Goal: Task Accomplishment & Management: Manage account settings

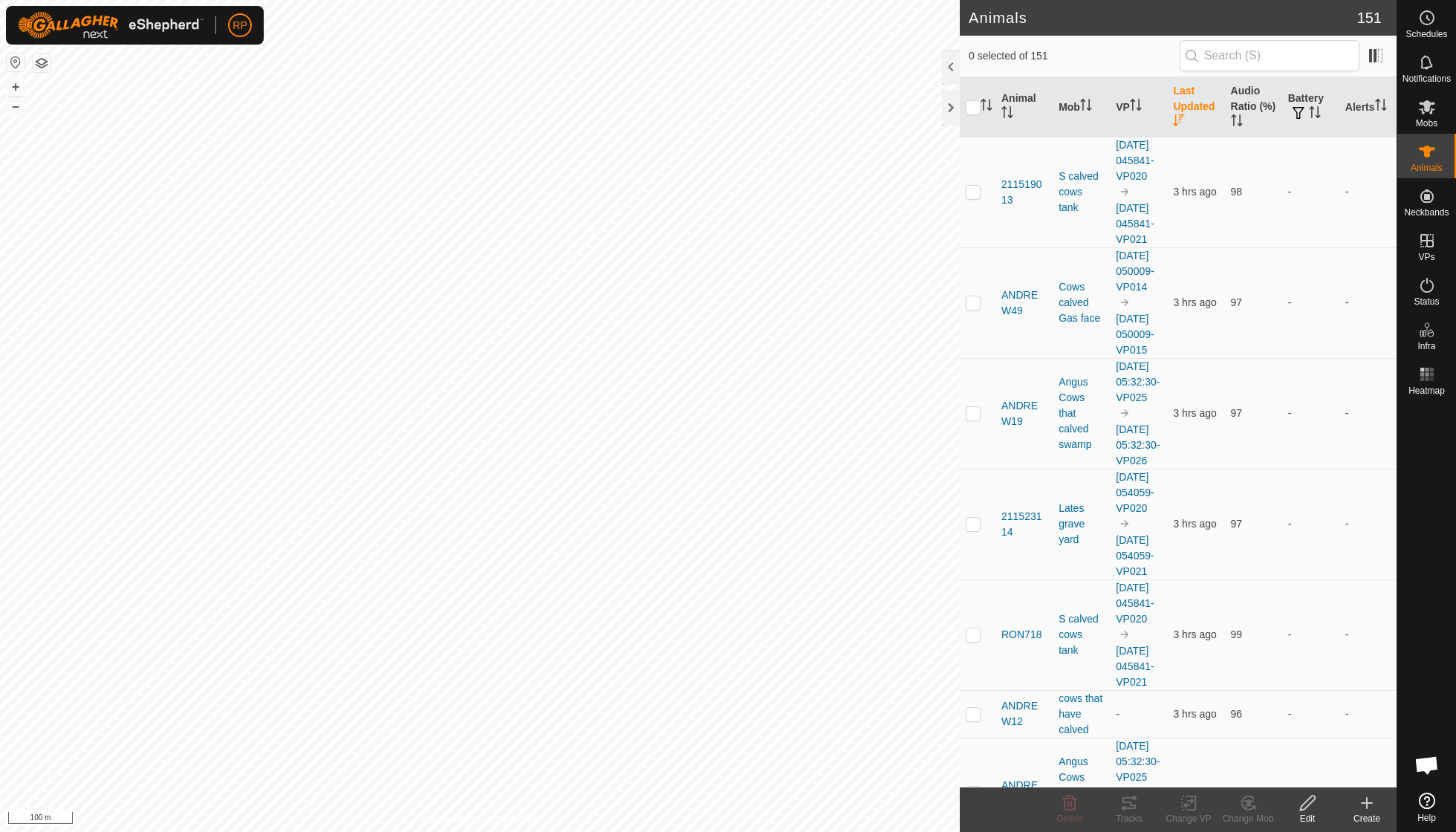
scroll to position [128, 0]
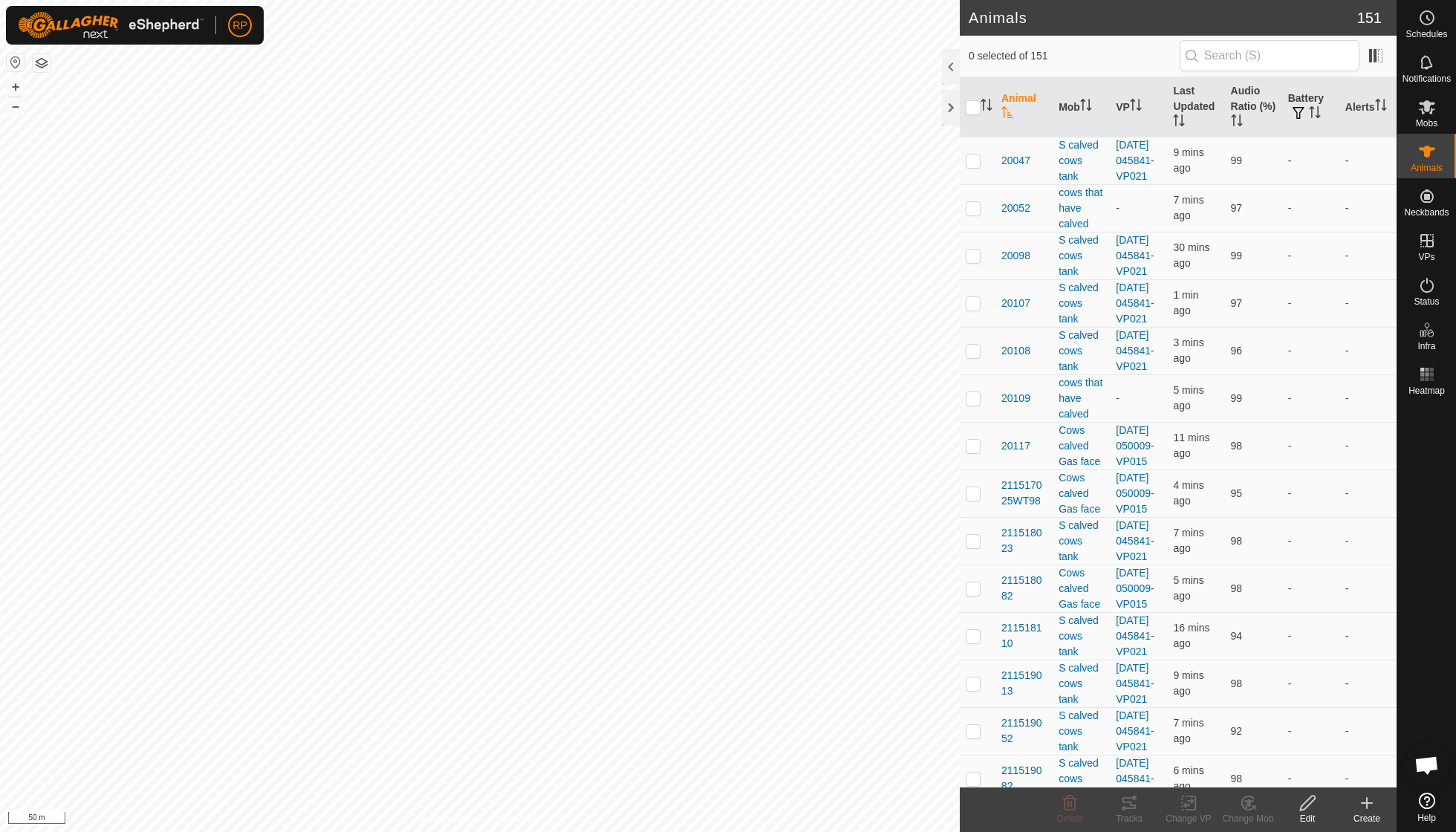
scroll to position [128, 0]
checkbox input "true"
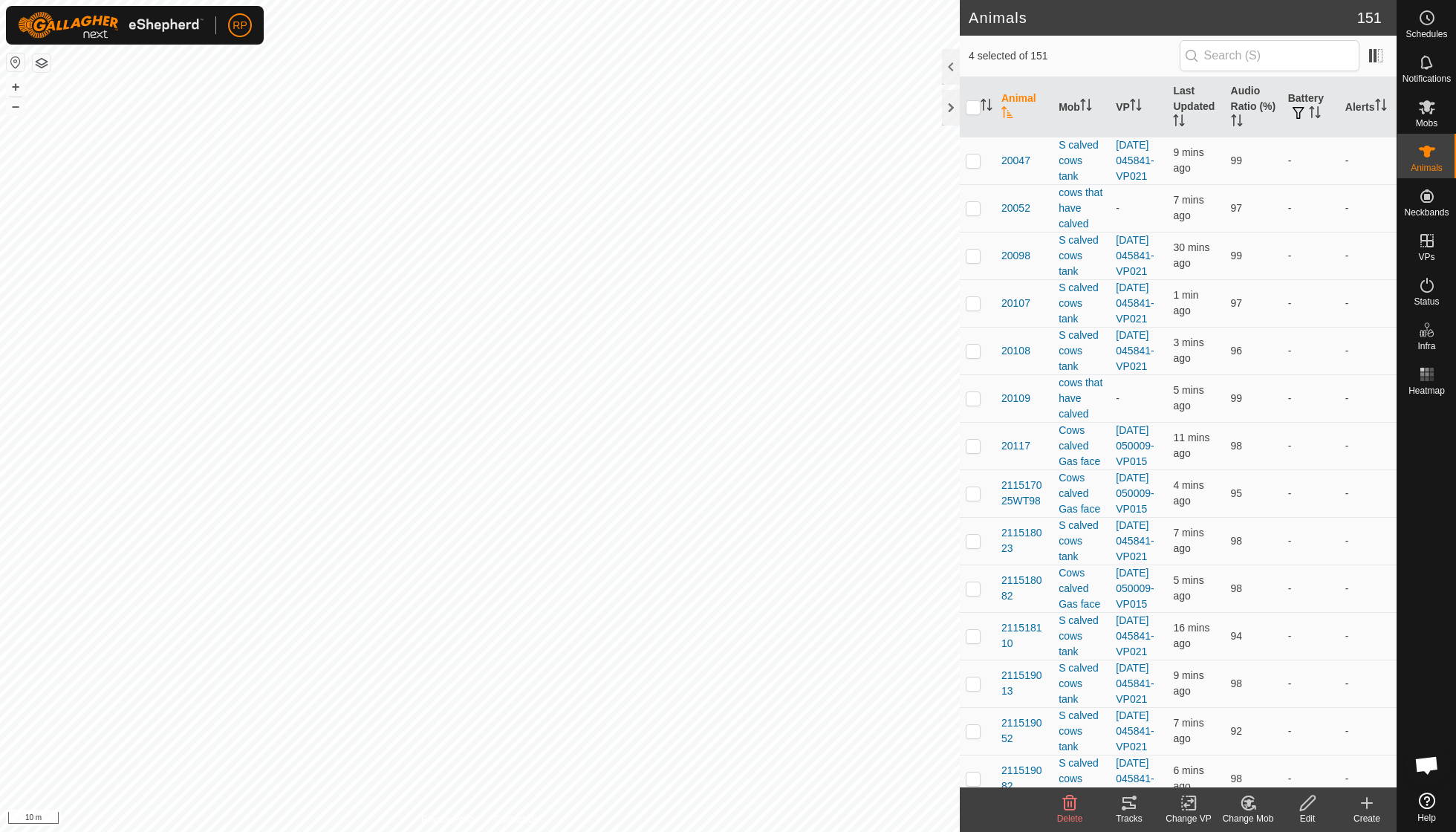
click at [1242, 804] on icon at bounding box center [1247, 803] width 13 height 14
click at [1257, 742] on link "Choose Mob..." at bounding box center [1292, 738] width 147 height 30
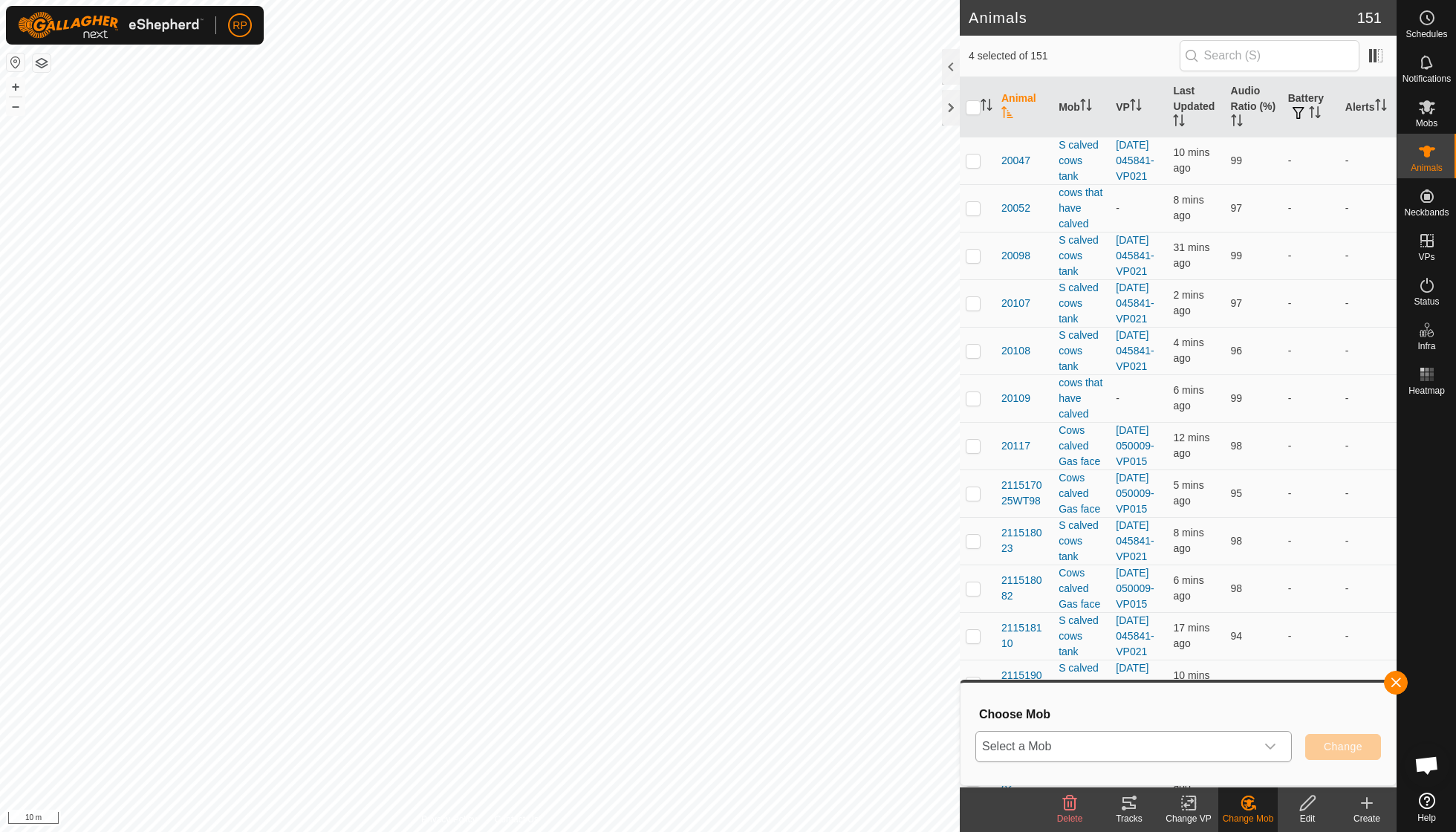
click at [1269, 743] on icon "dropdown trigger" at bounding box center [1270, 747] width 12 height 12
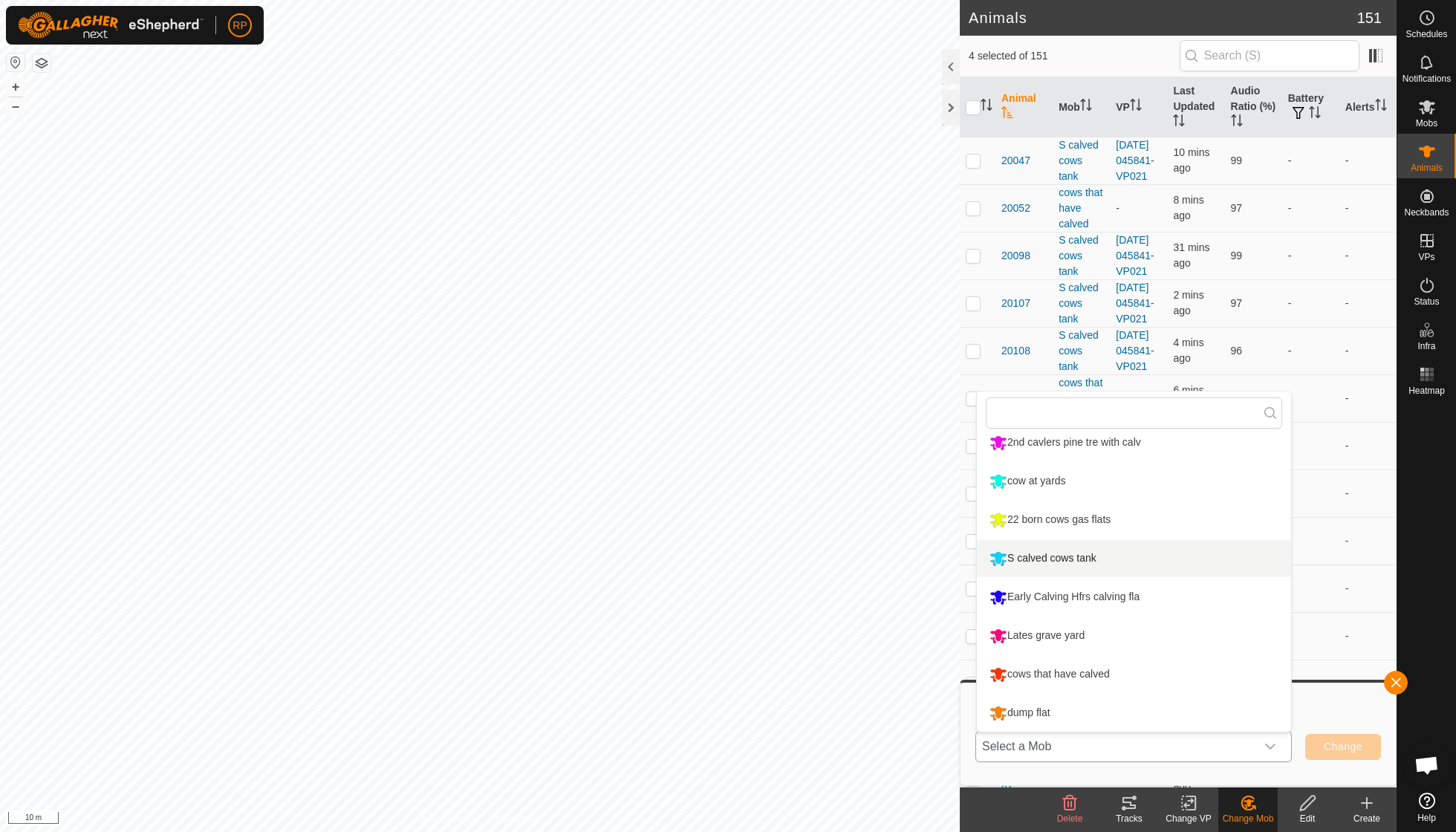
scroll to position [165, 0]
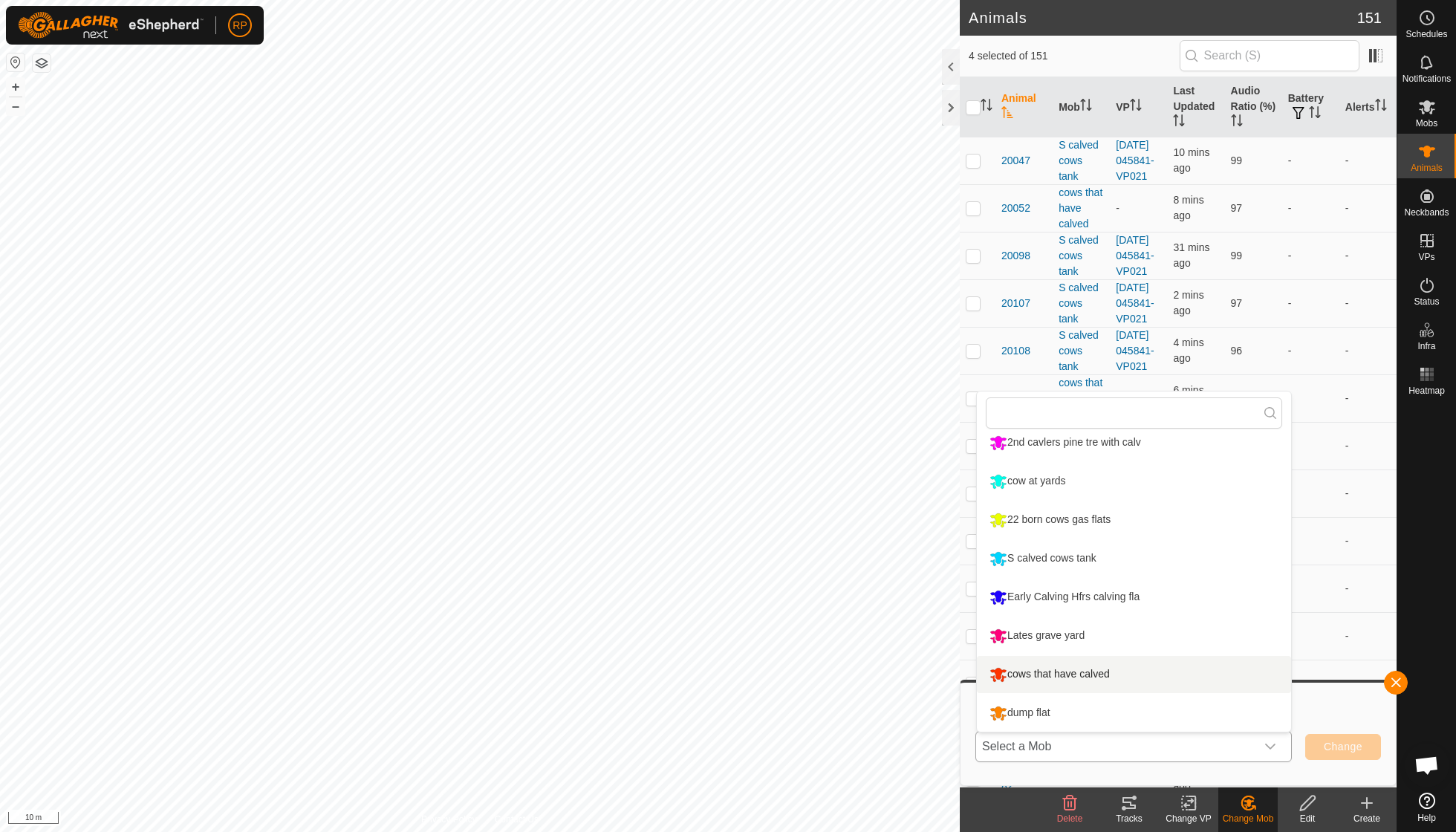
click at [1083, 675] on li "cows that have calved" at bounding box center [1133, 674] width 314 height 37
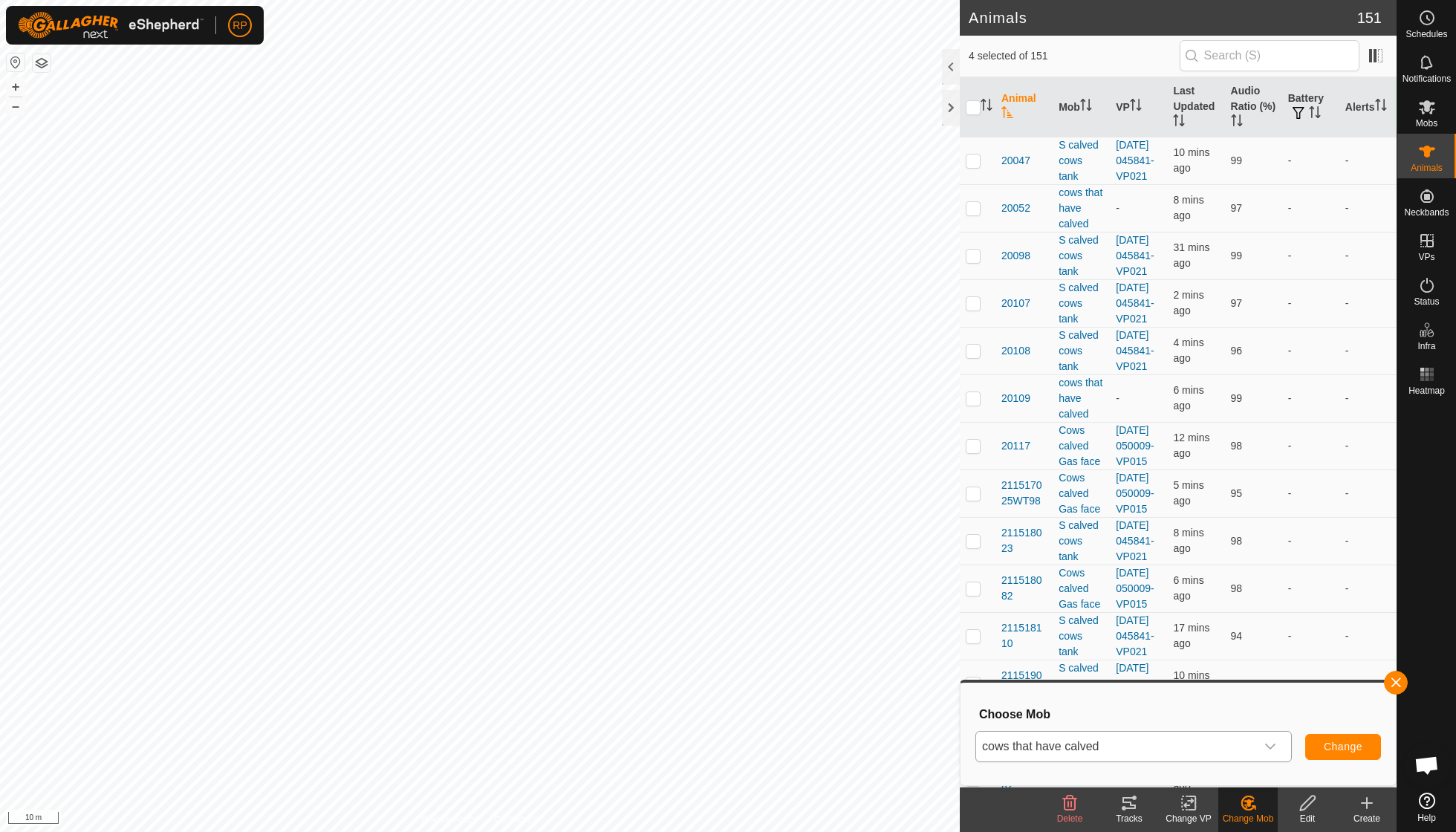
click at [1329, 746] on span "Change" at bounding box center [1342, 747] width 39 height 12
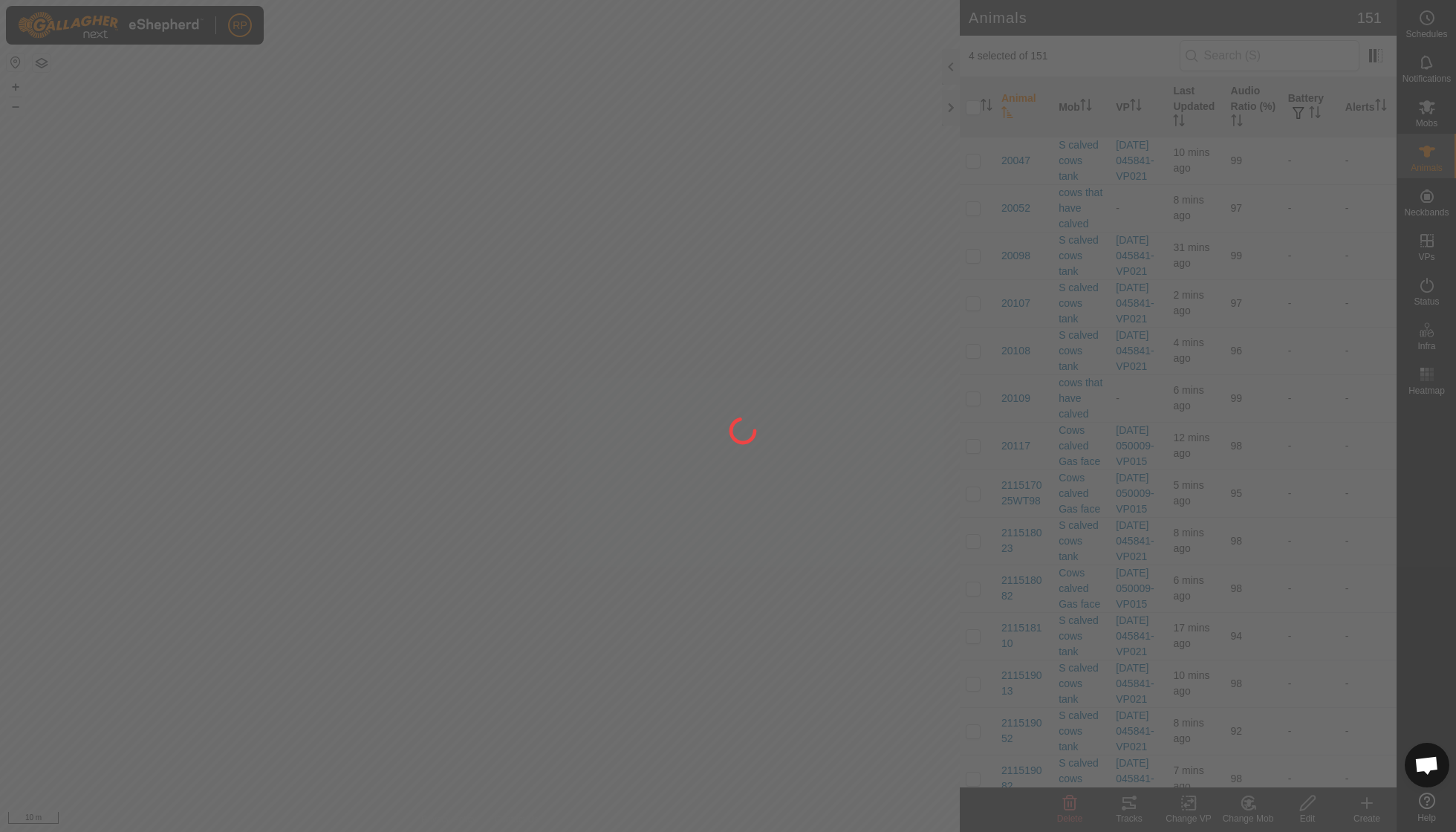
checkbox input "false"
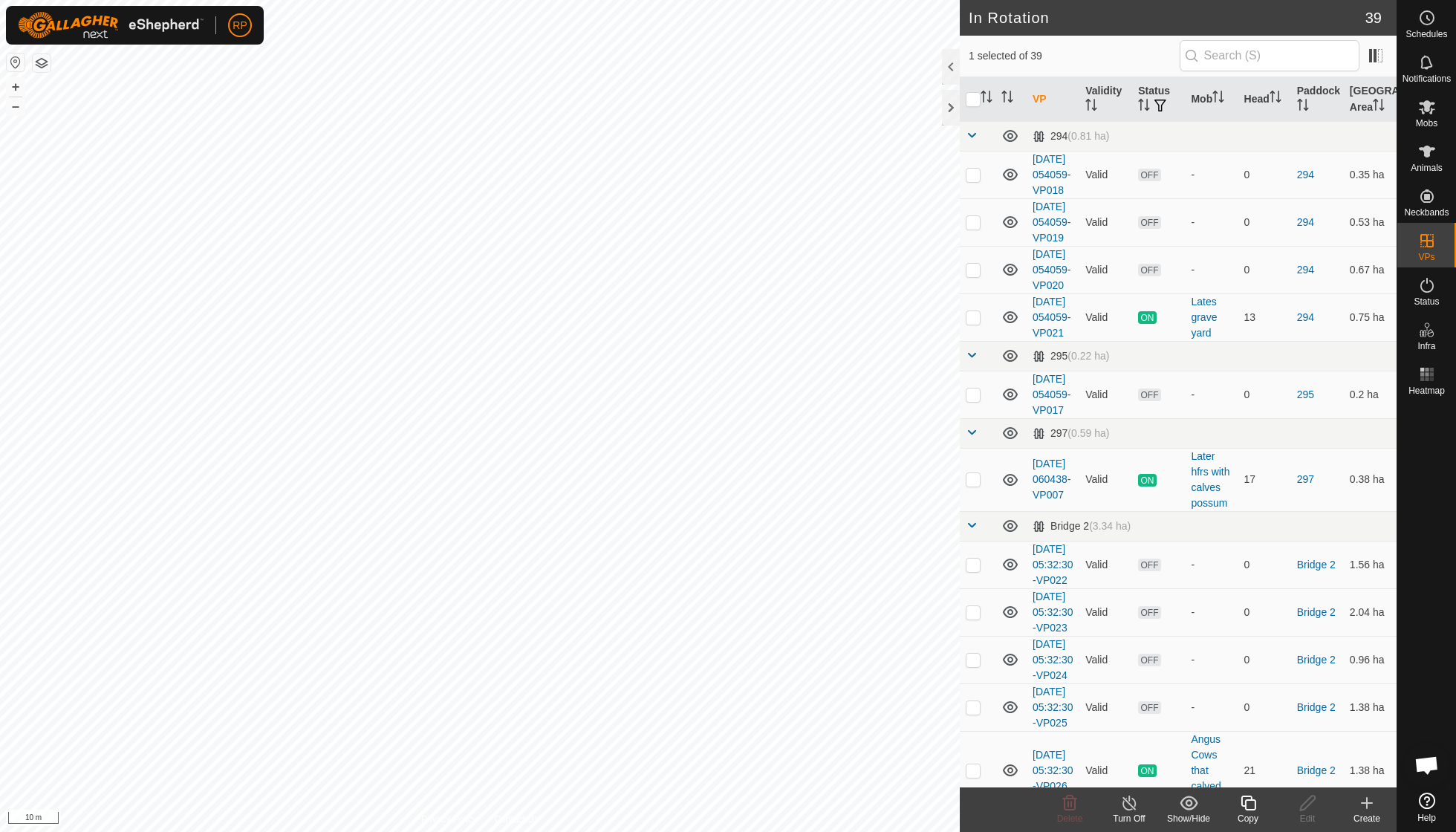
click at [1243, 800] on icon at bounding box center [1248, 803] width 19 height 18
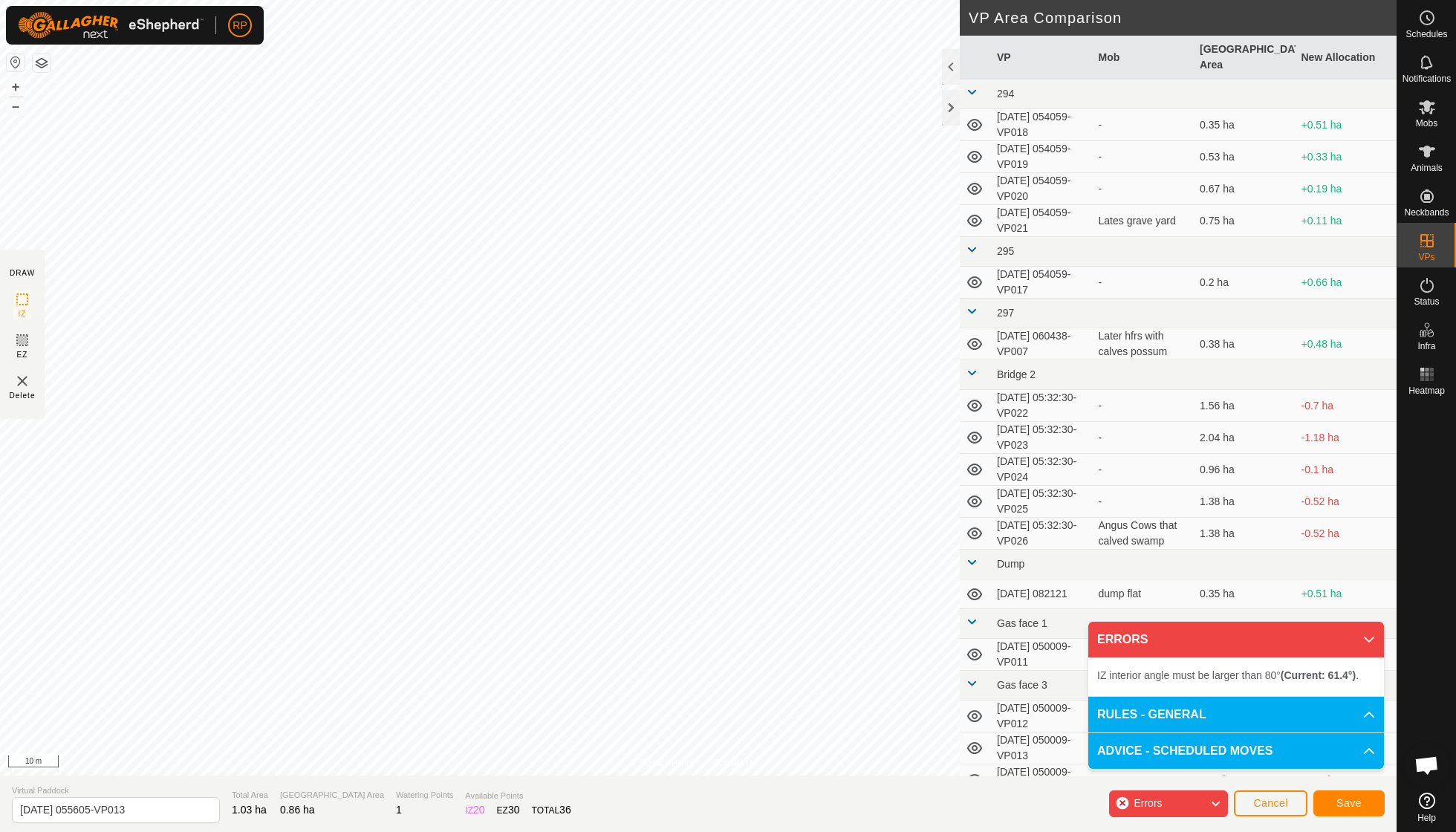
click at [1364, 643] on p-accordion-header "ERRORS" at bounding box center [1236, 640] width 295 height 36
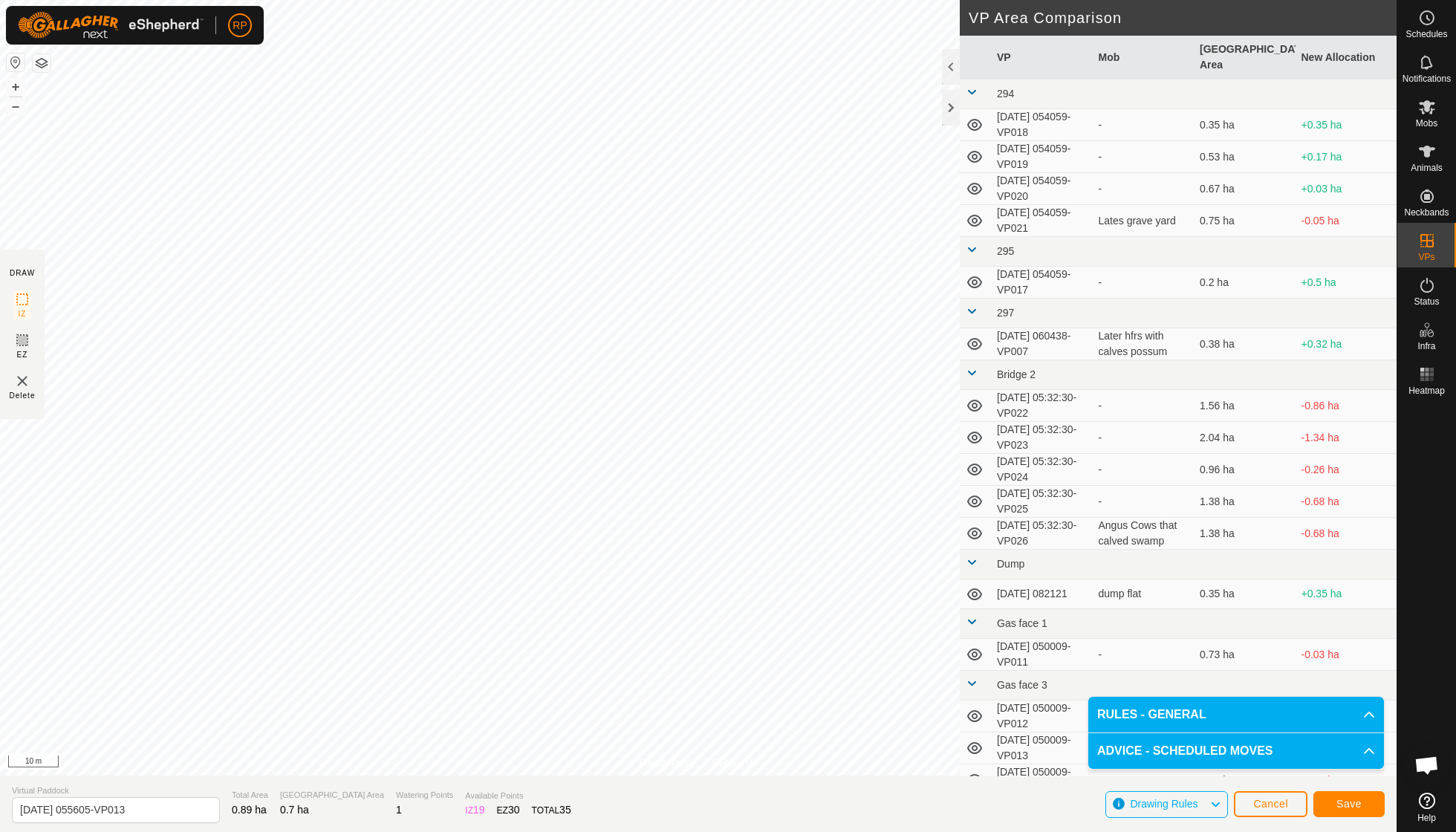
click at [1353, 798] on span "Save" at bounding box center [1348, 804] width 25 height 12
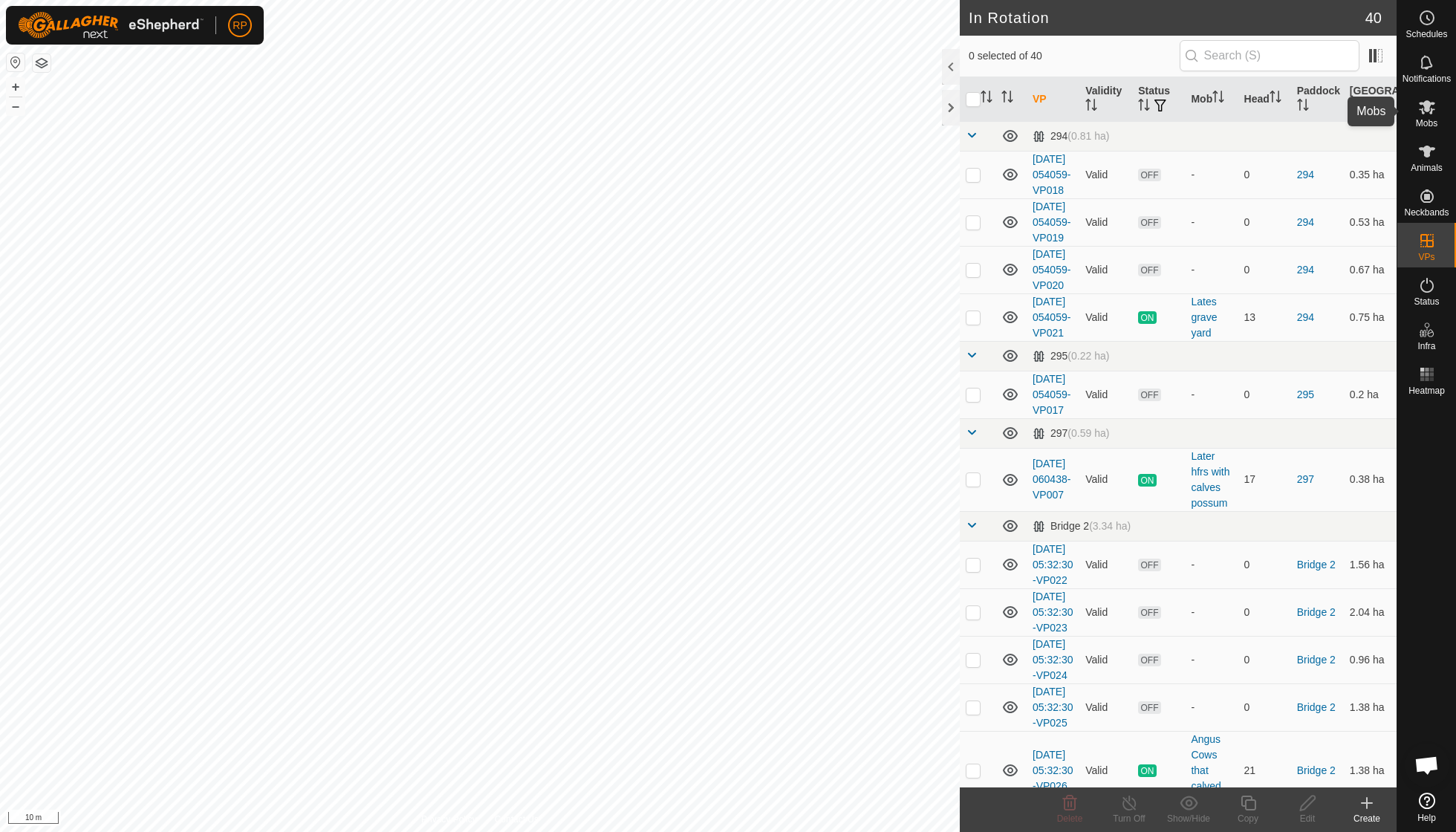
click at [1433, 111] on icon at bounding box center [1427, 107] width 18 height 18
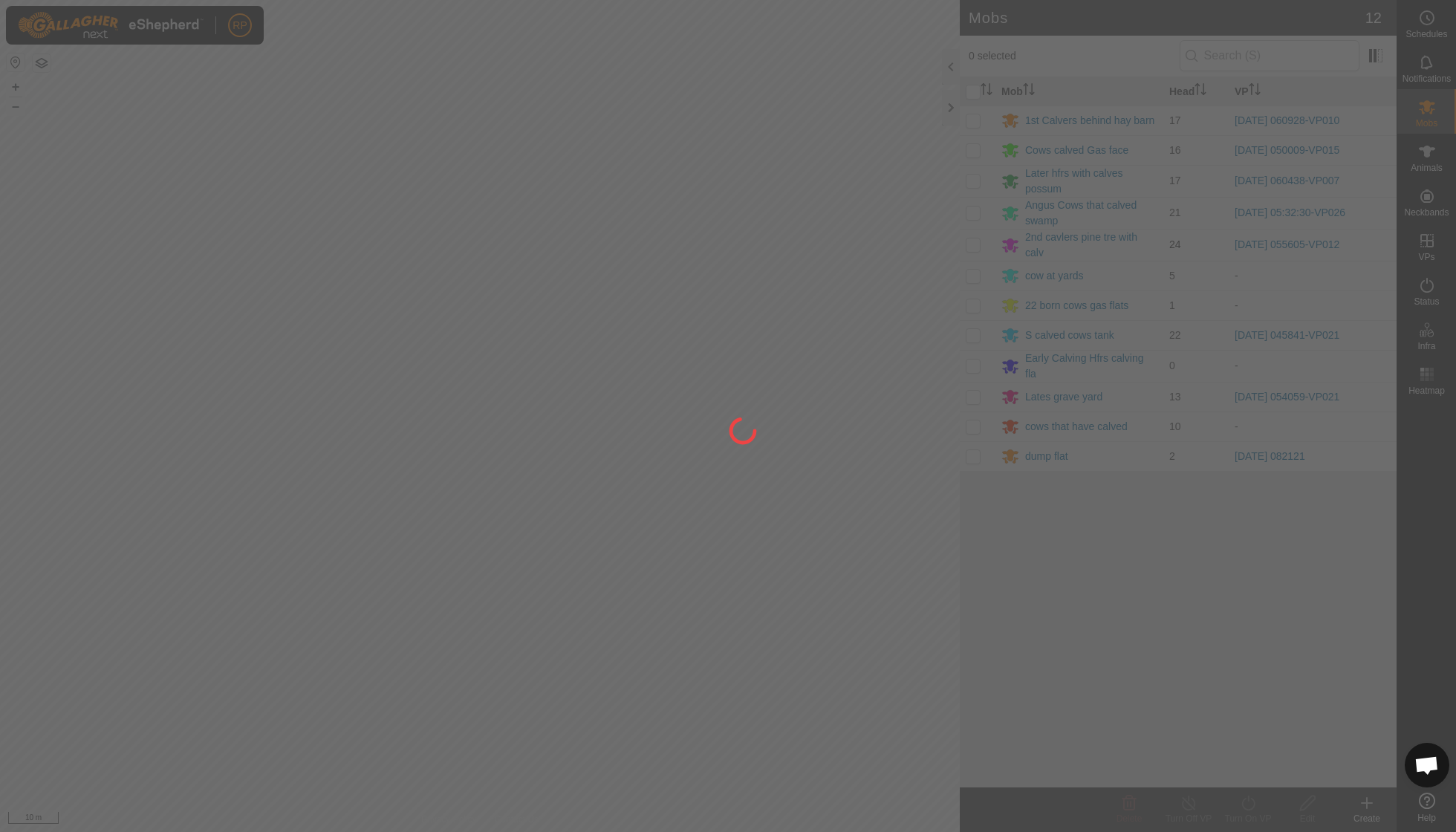
click at [978, 239] on div at bounding box center [728, 416] width 1456 height 832
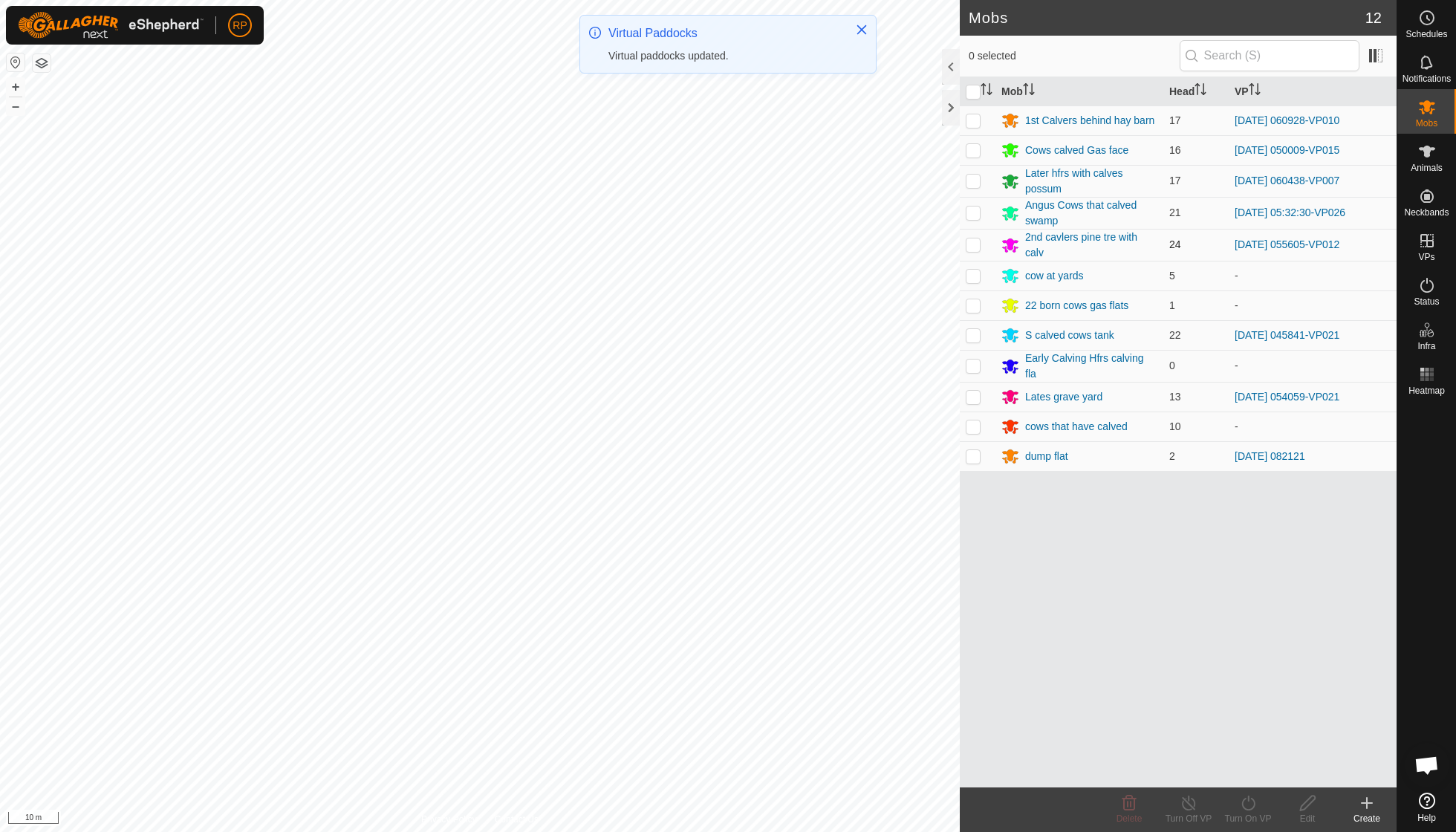
click at [972, 244] on p-checkbox at bounding box center [973, 245] width 15 height 12
checkbox input "true"
click at [1248, 800] on icon at bounding box center [1248, 803] width 14 height 15
click at [1251, 770] on link "Now" at bounding box center [1292, 769] width 147 height 30
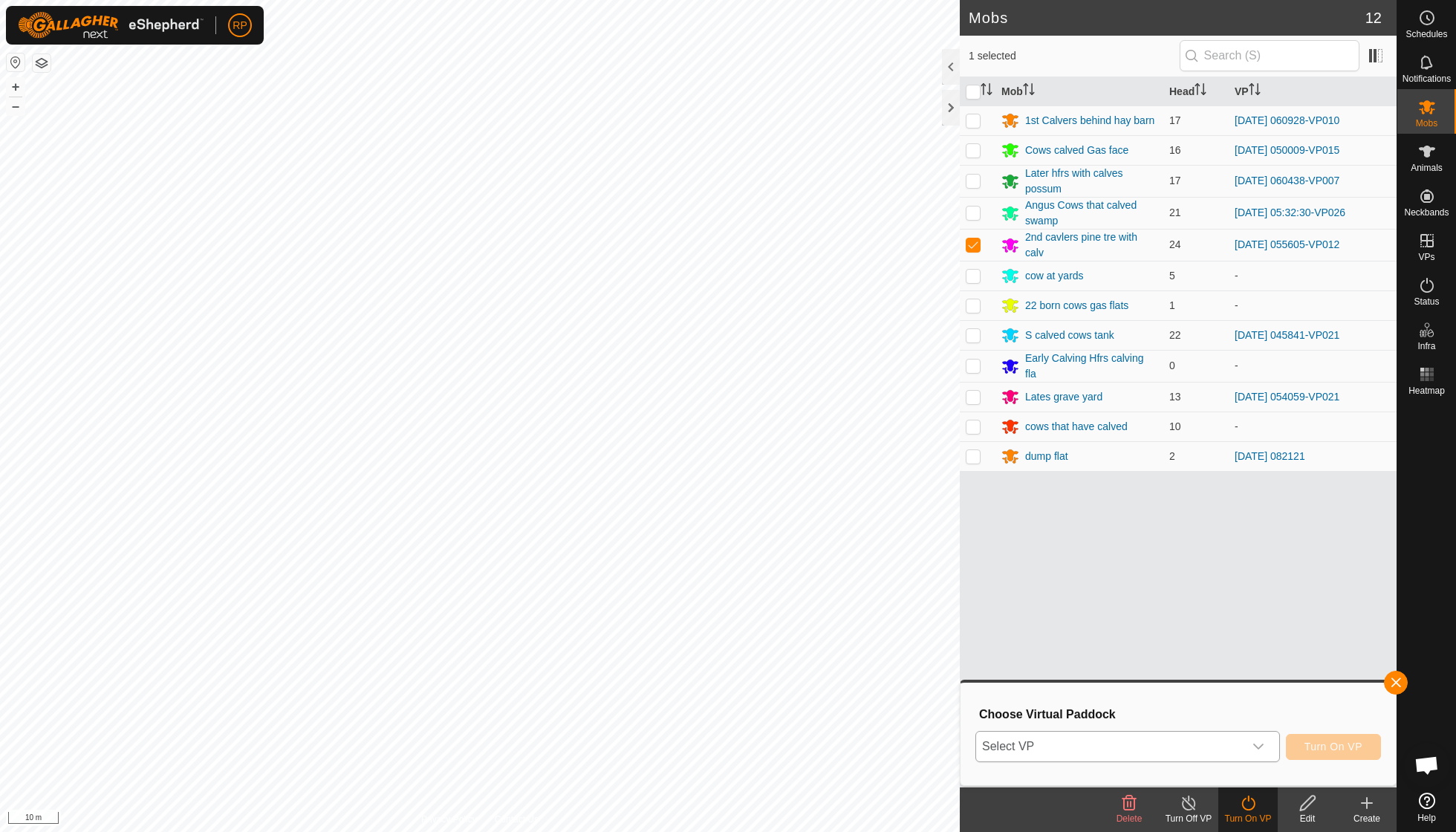
click at [1263, 746] on icon "dropdown trigger" at bounding box center [1258, 747] width 12 height 12
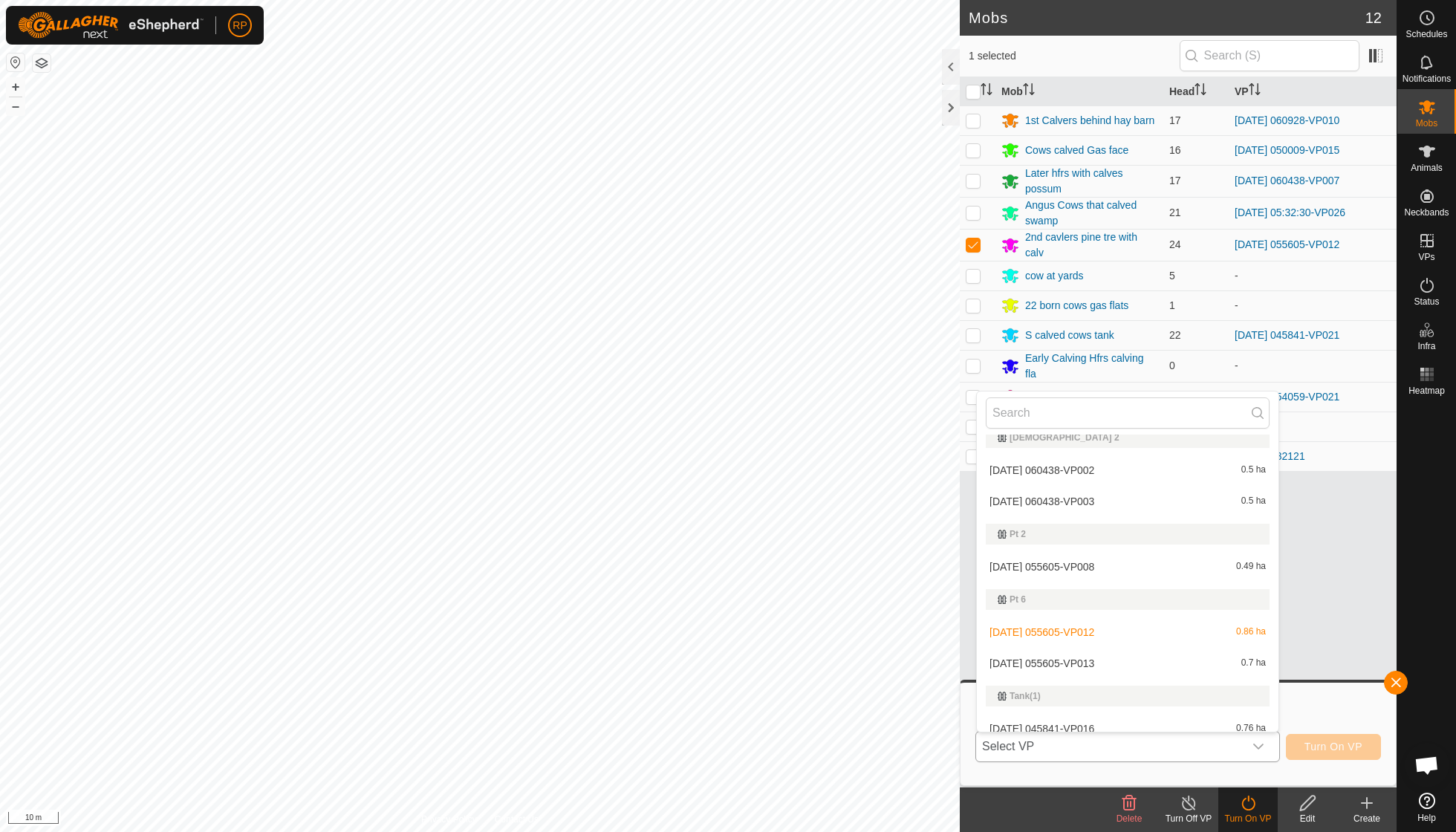
scroll to position [1368, 0]
click at [1099, 643] on li "[DATE] 055605-VP013 0.7 ha" at bounding box center [1127, 658] width 302 height 30
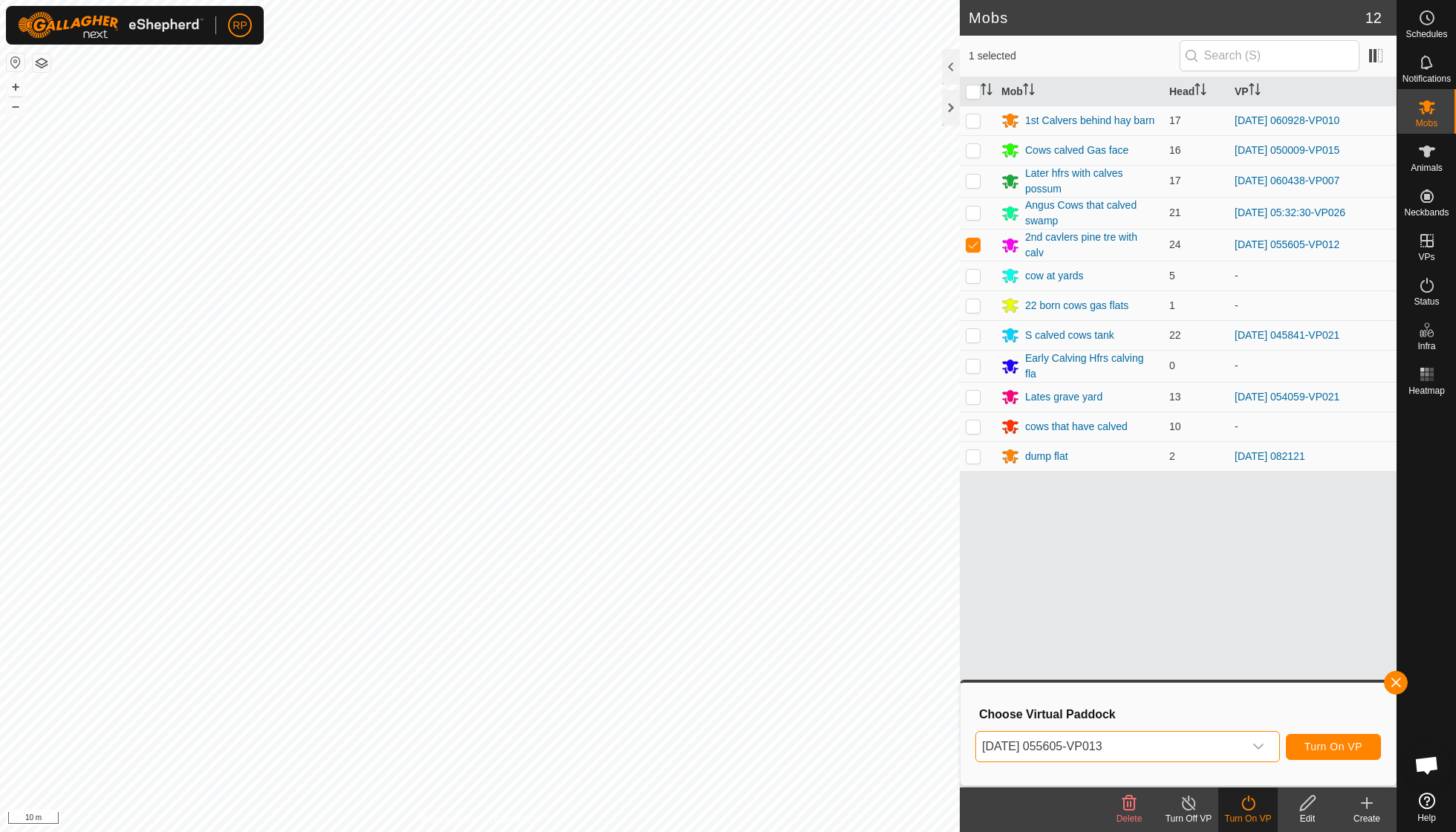
click at [1344, 743] on span "Turn On VP" at bounding box center [1333, 747] width 58 height 12
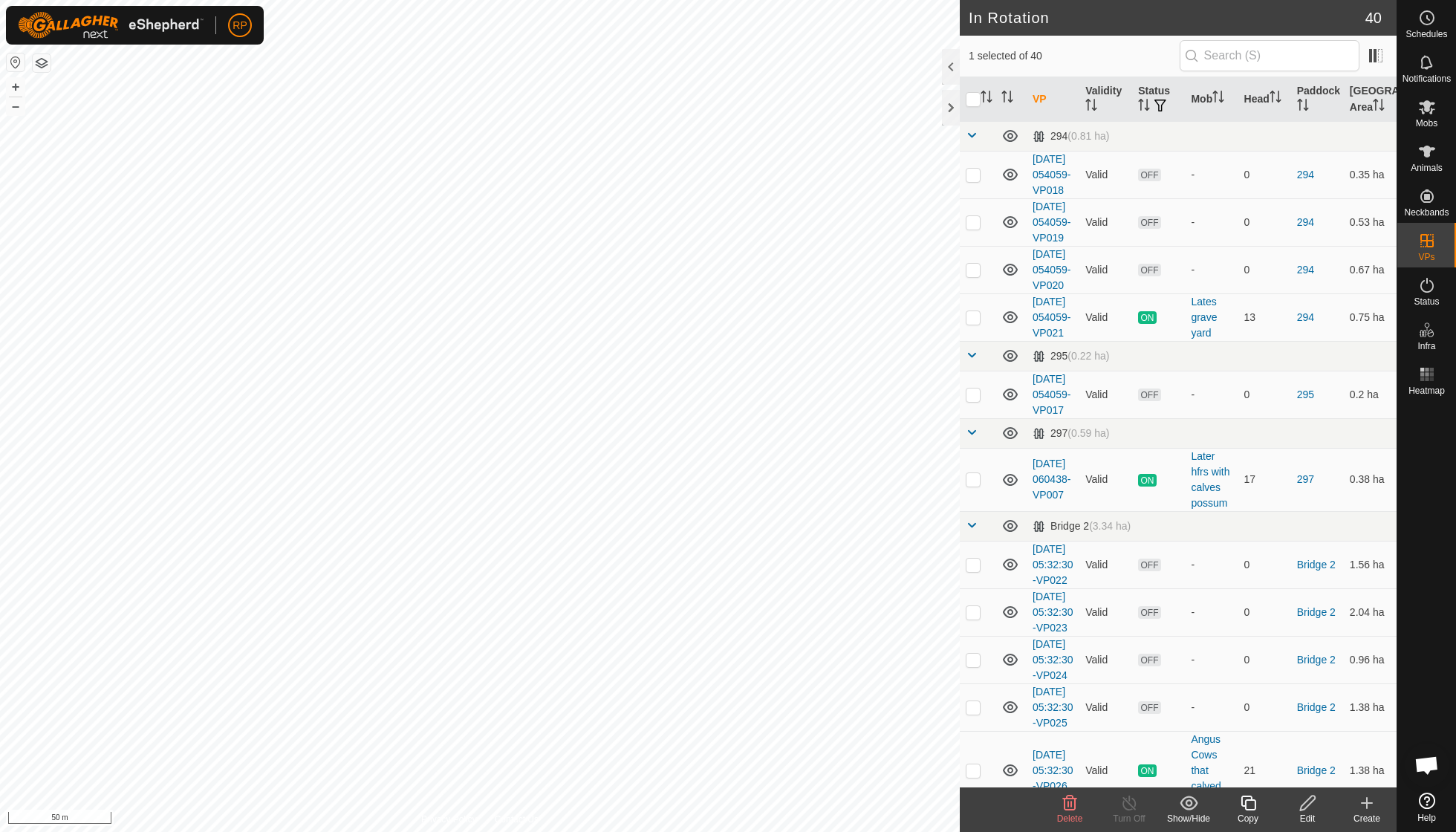
checkbox input "false"
checkbox input "true"
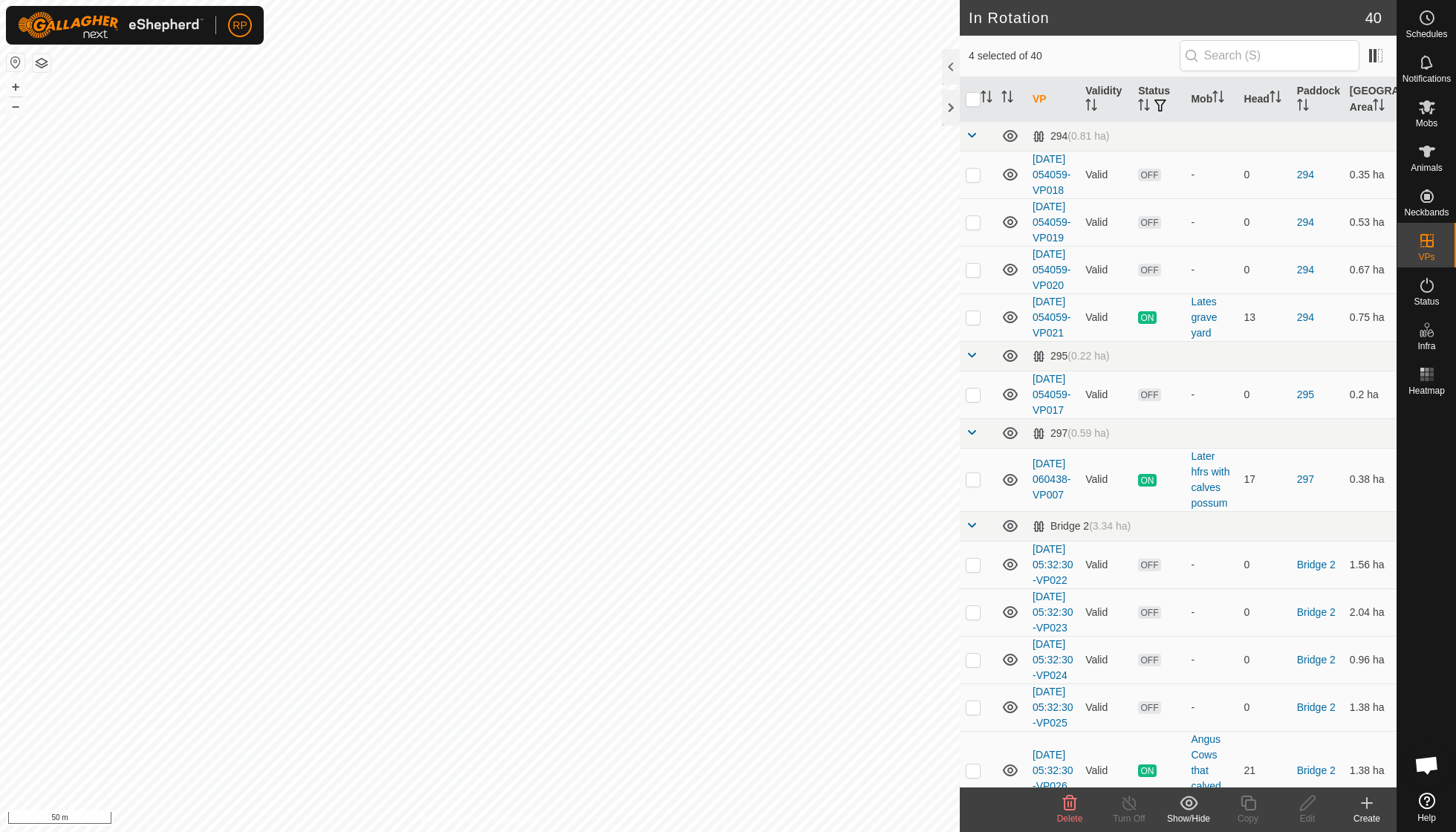
checkbox input "true"
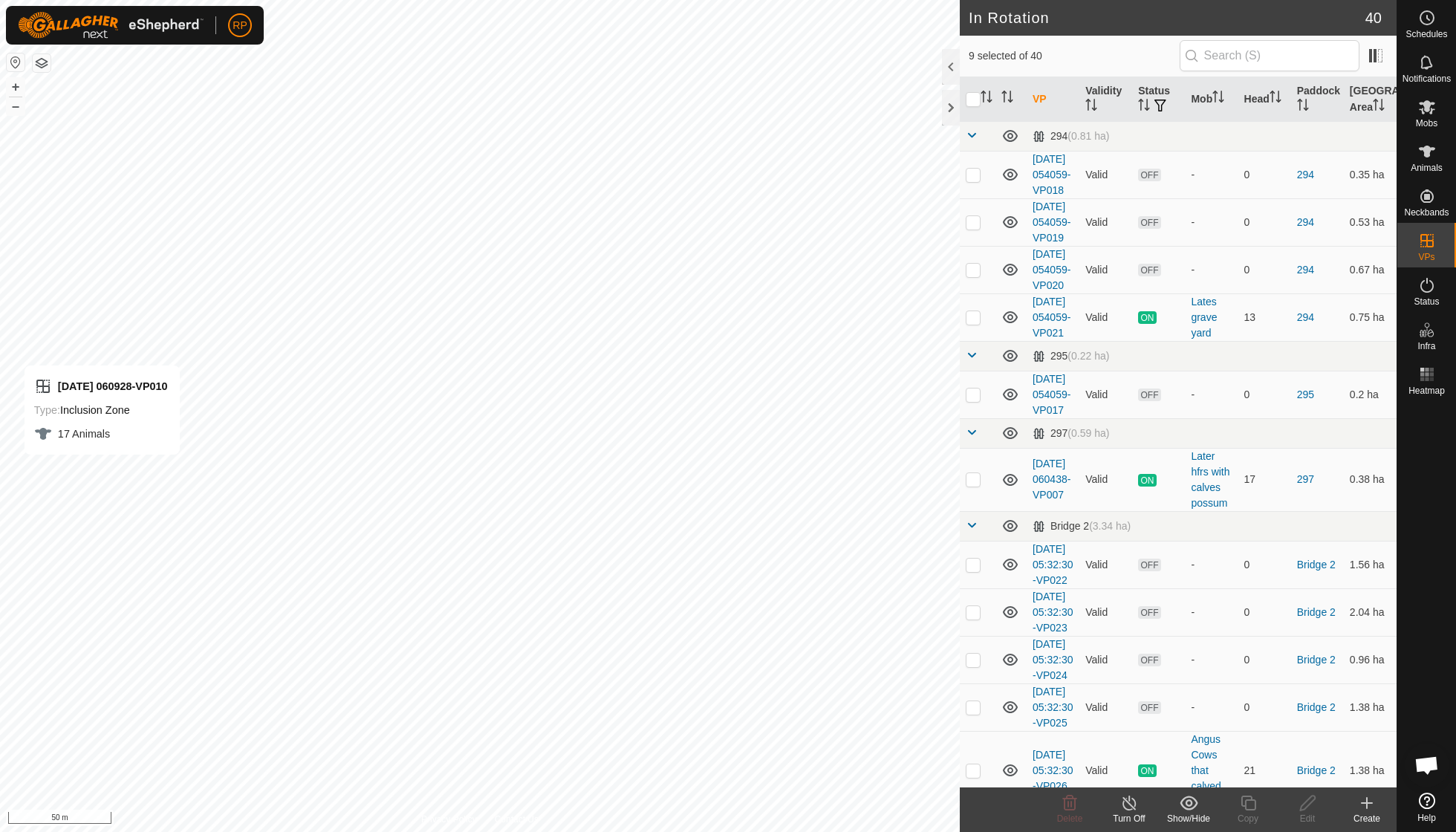
checkbox input "false"
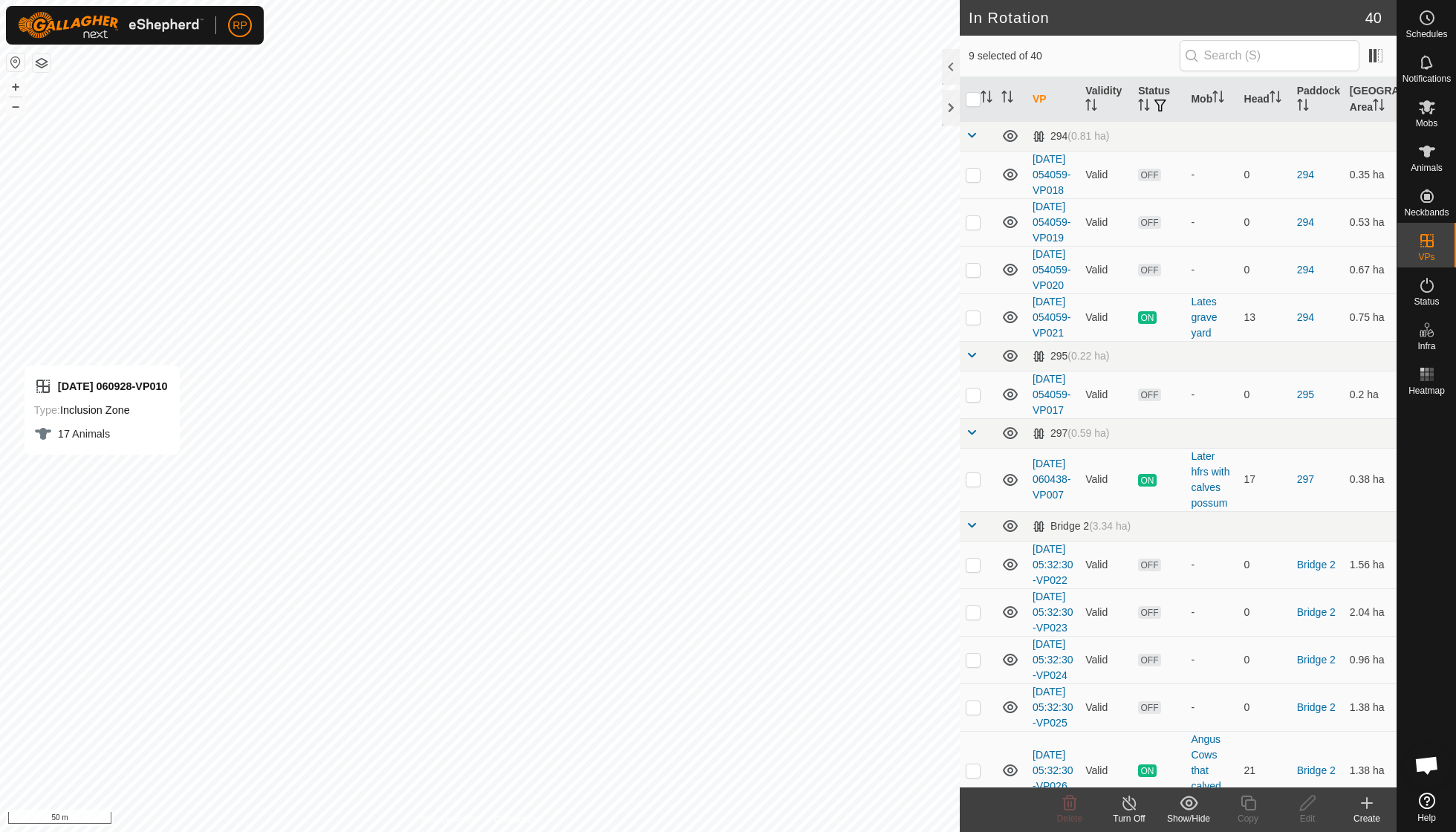
checkbox input "false"
checkbox input "true"
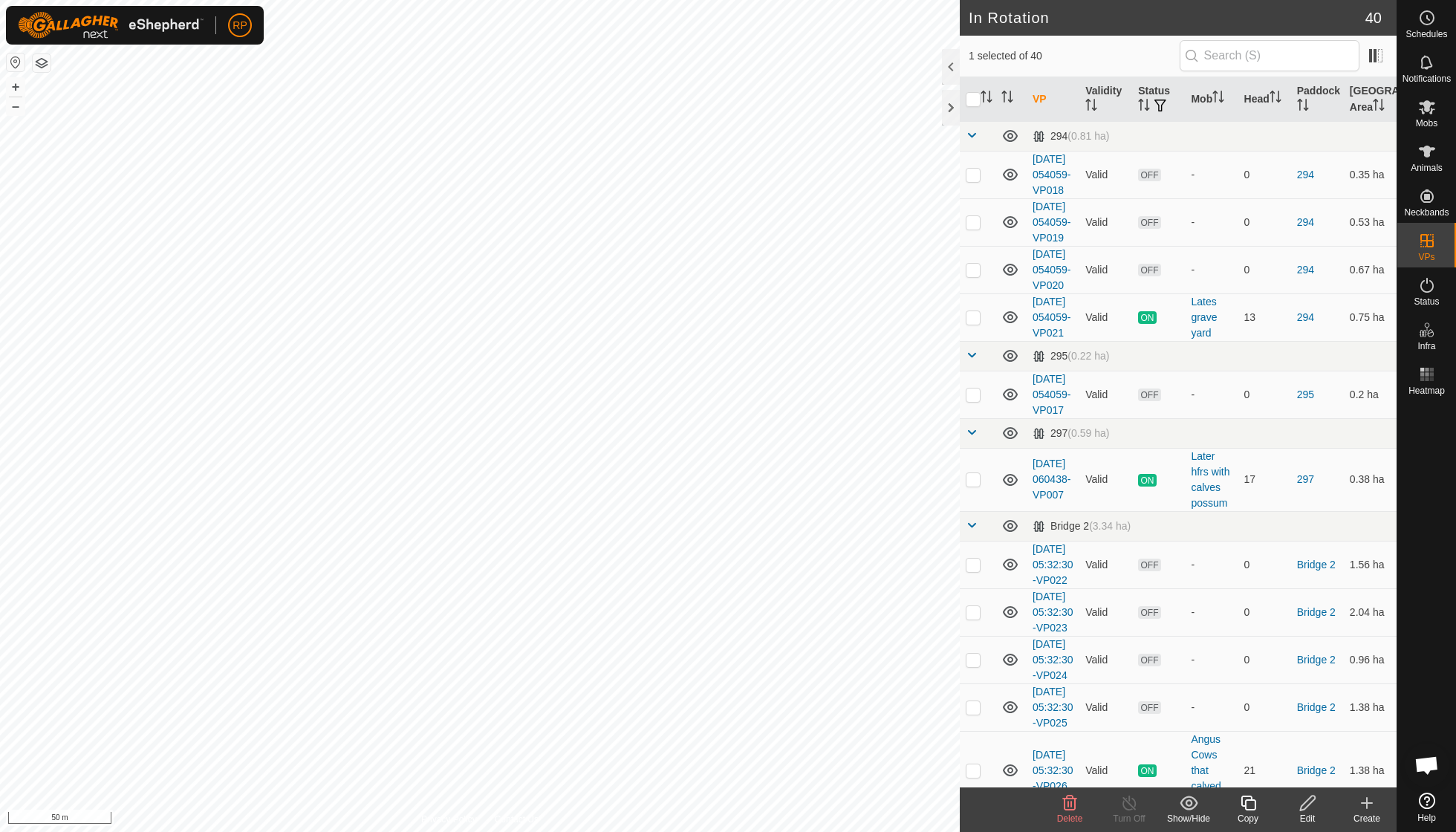
checkbox input "true"
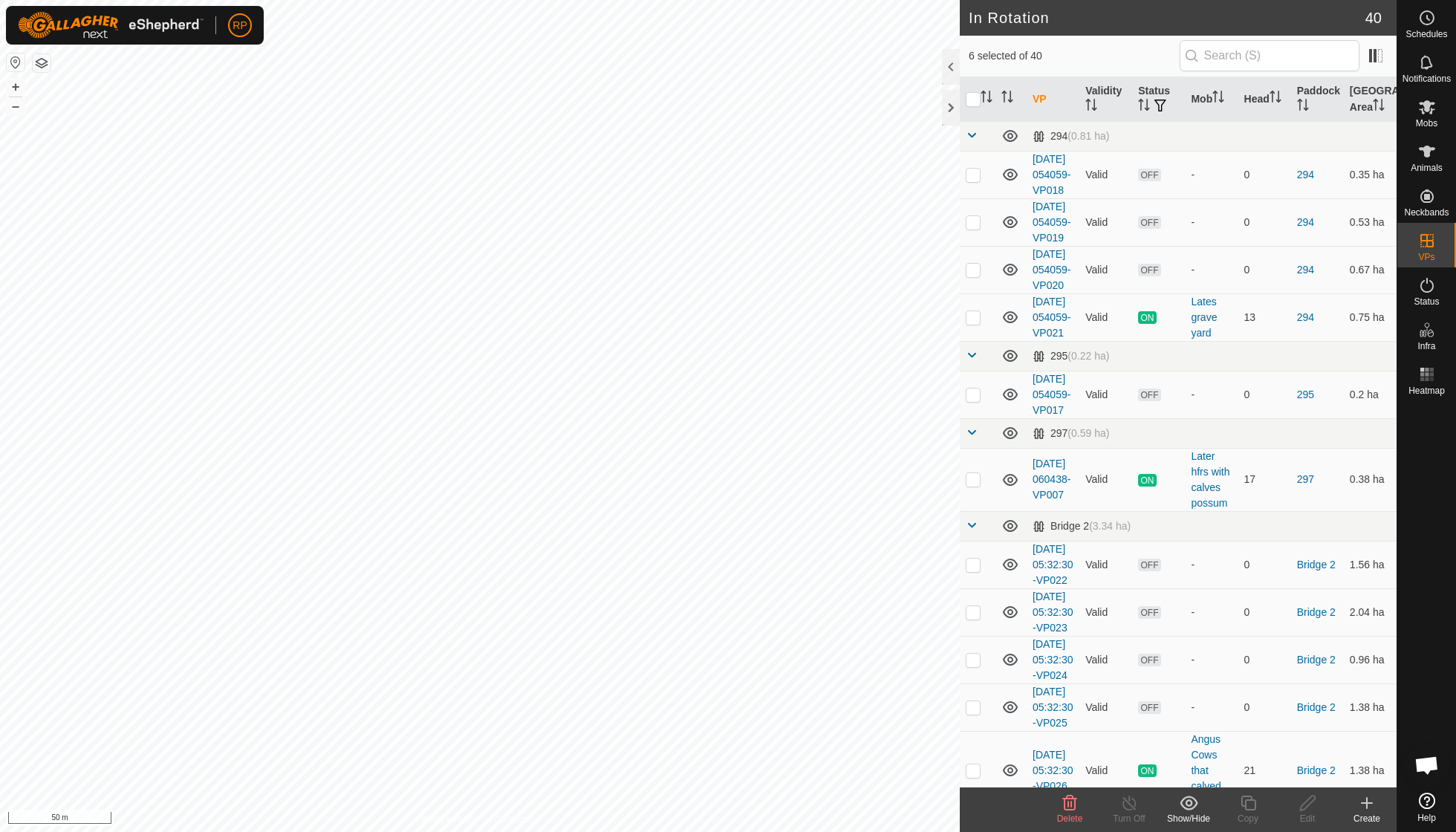
checkbox input "true"
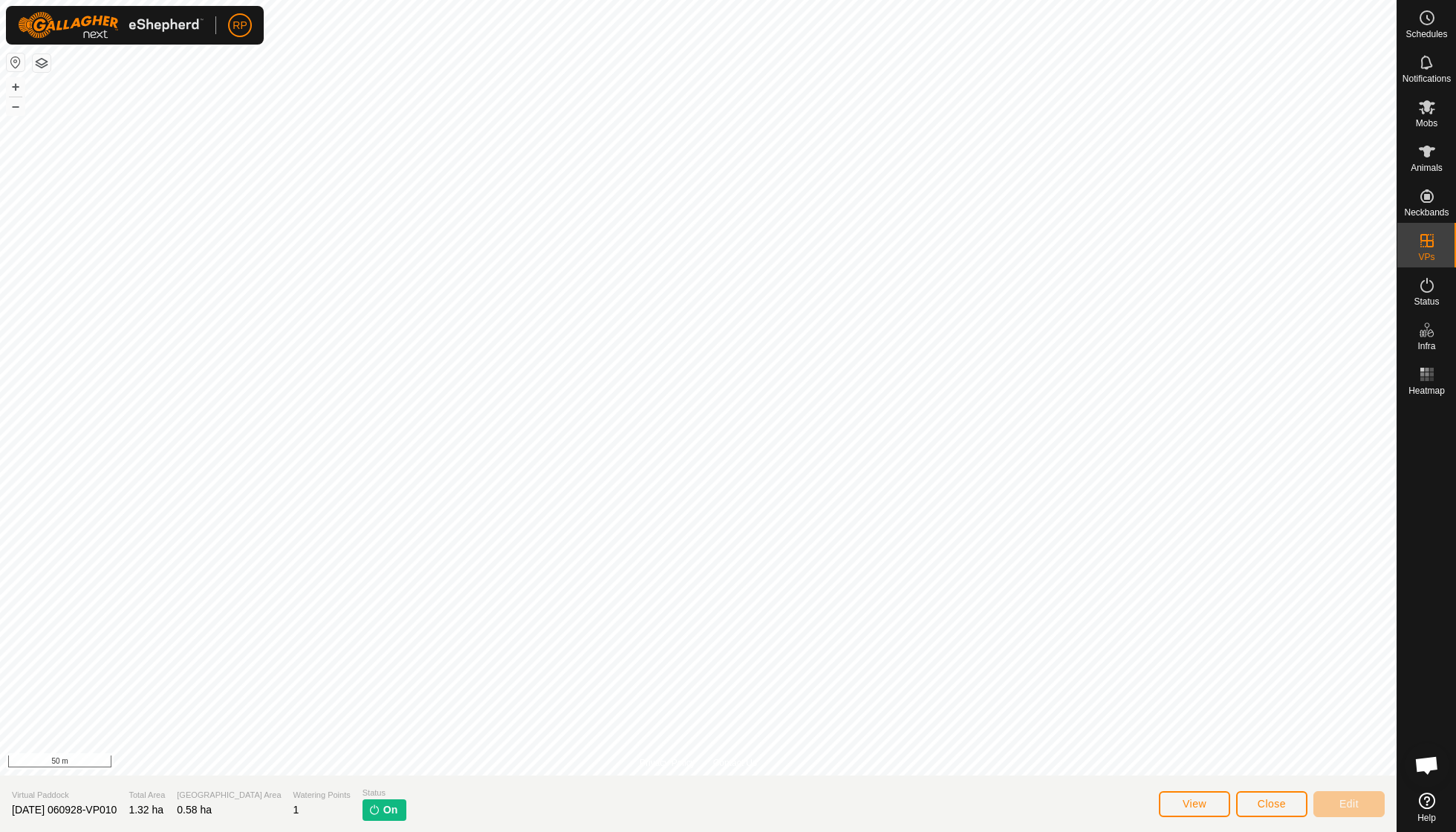
click at [1278, 804] on span "Close" at bounding box center [1271, 804] width 28 height 12
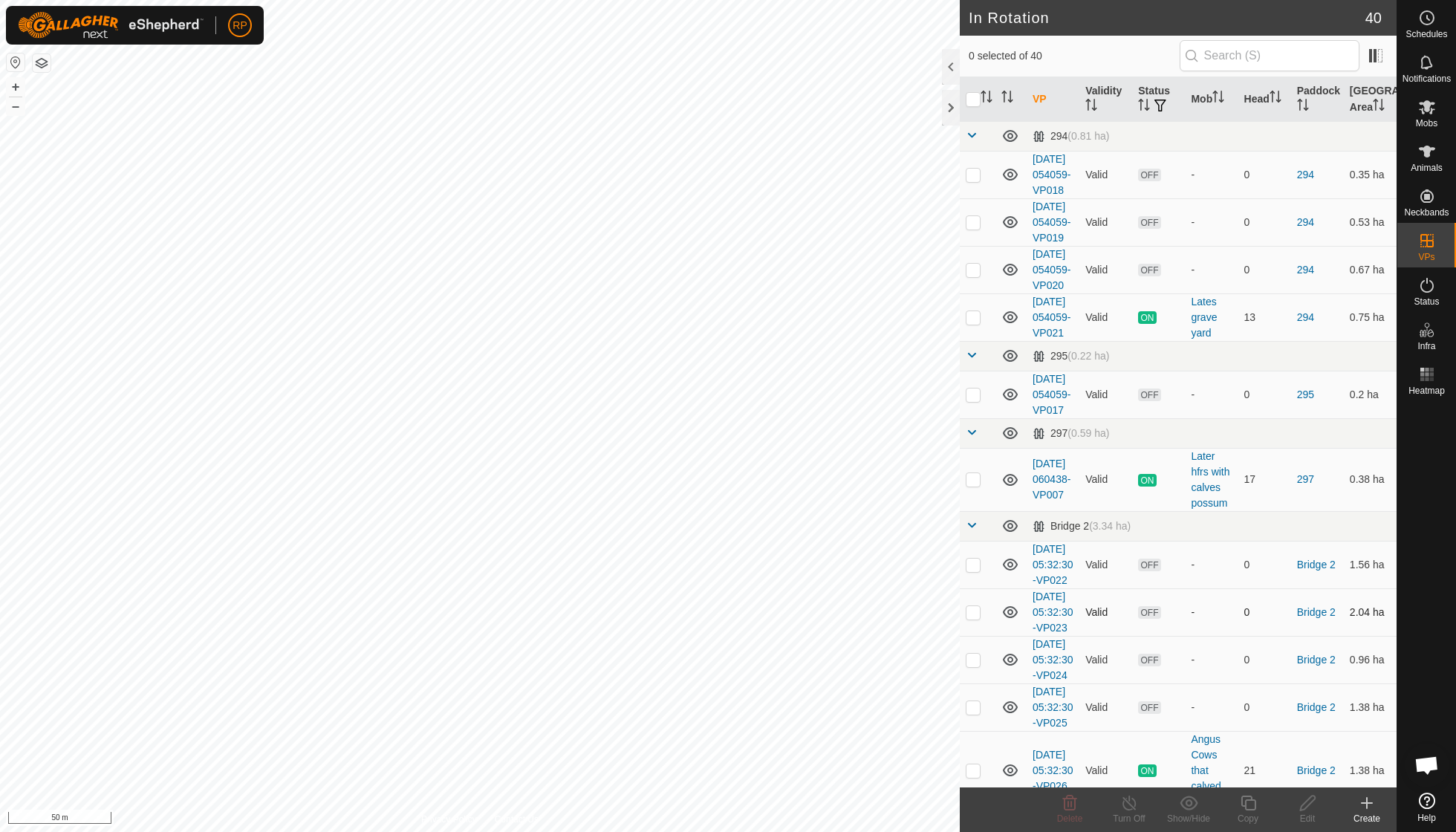
checkbox input "true"
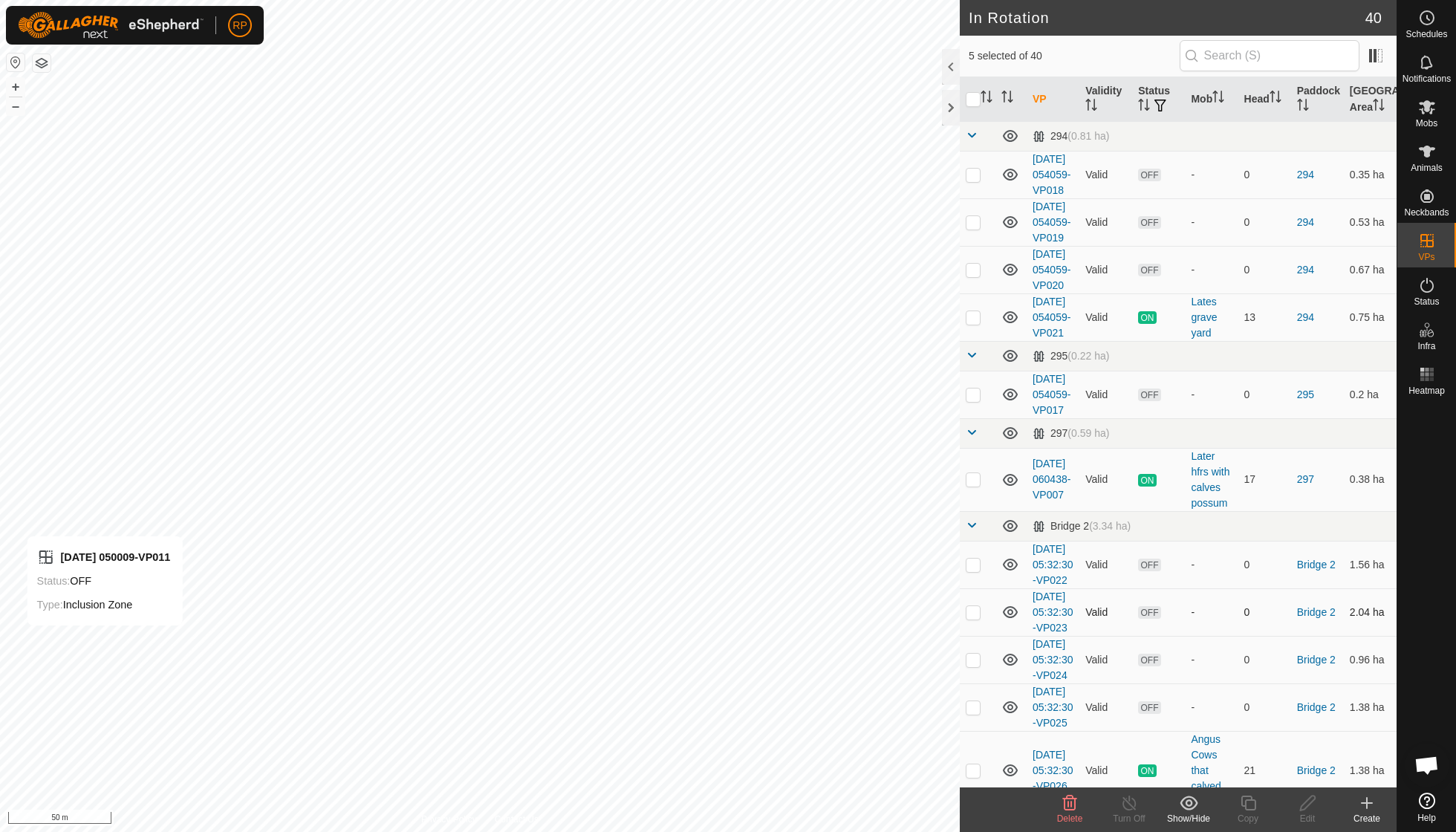
checkbox input "true"
click at [1067, 809] on icon at bounding box center [1070, 803] width 14 height 15
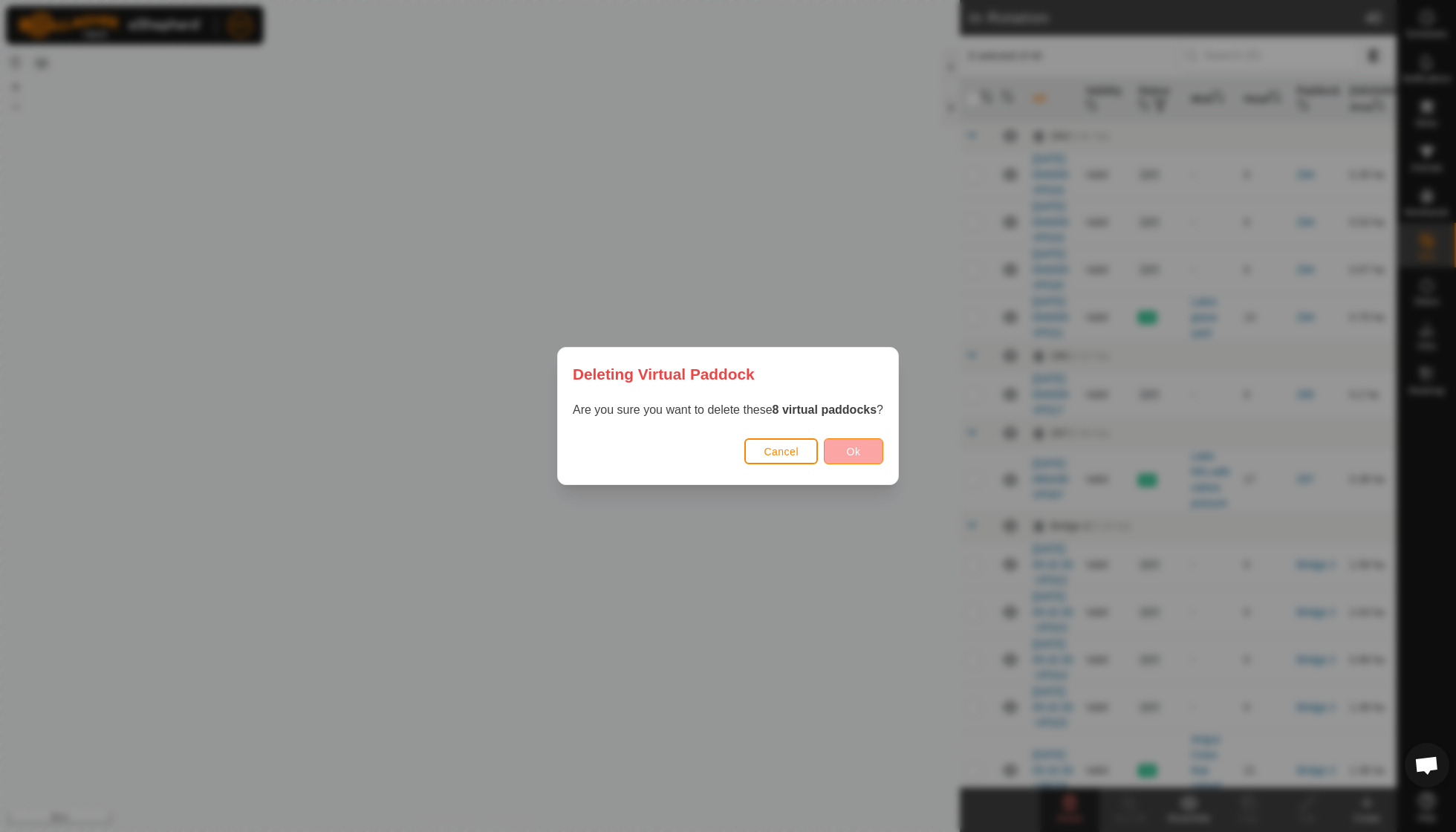
click at [861, 452] on span "Ok" at bounding box center [854, 452] width 14 height 12
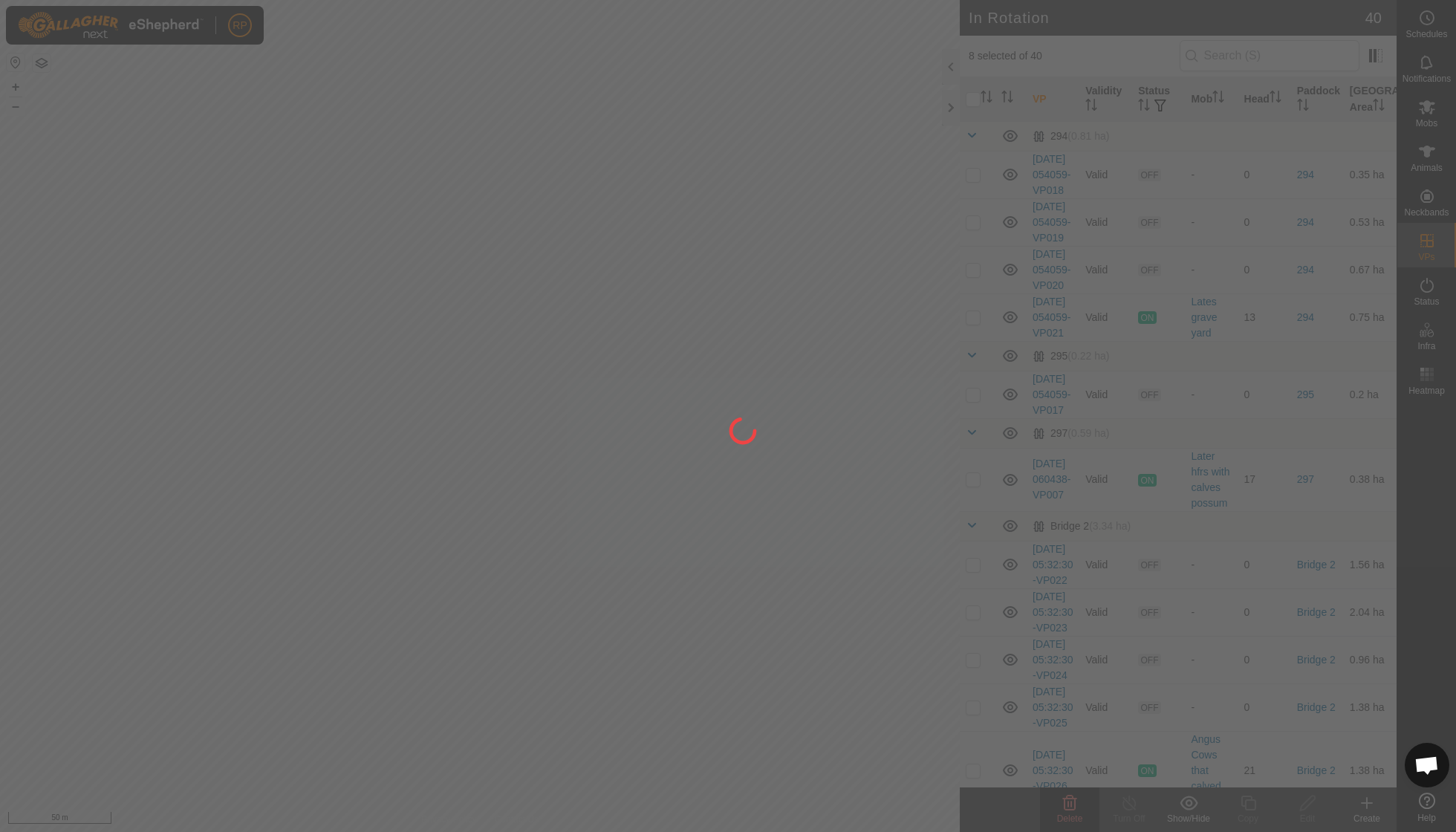
checkbox input "false"
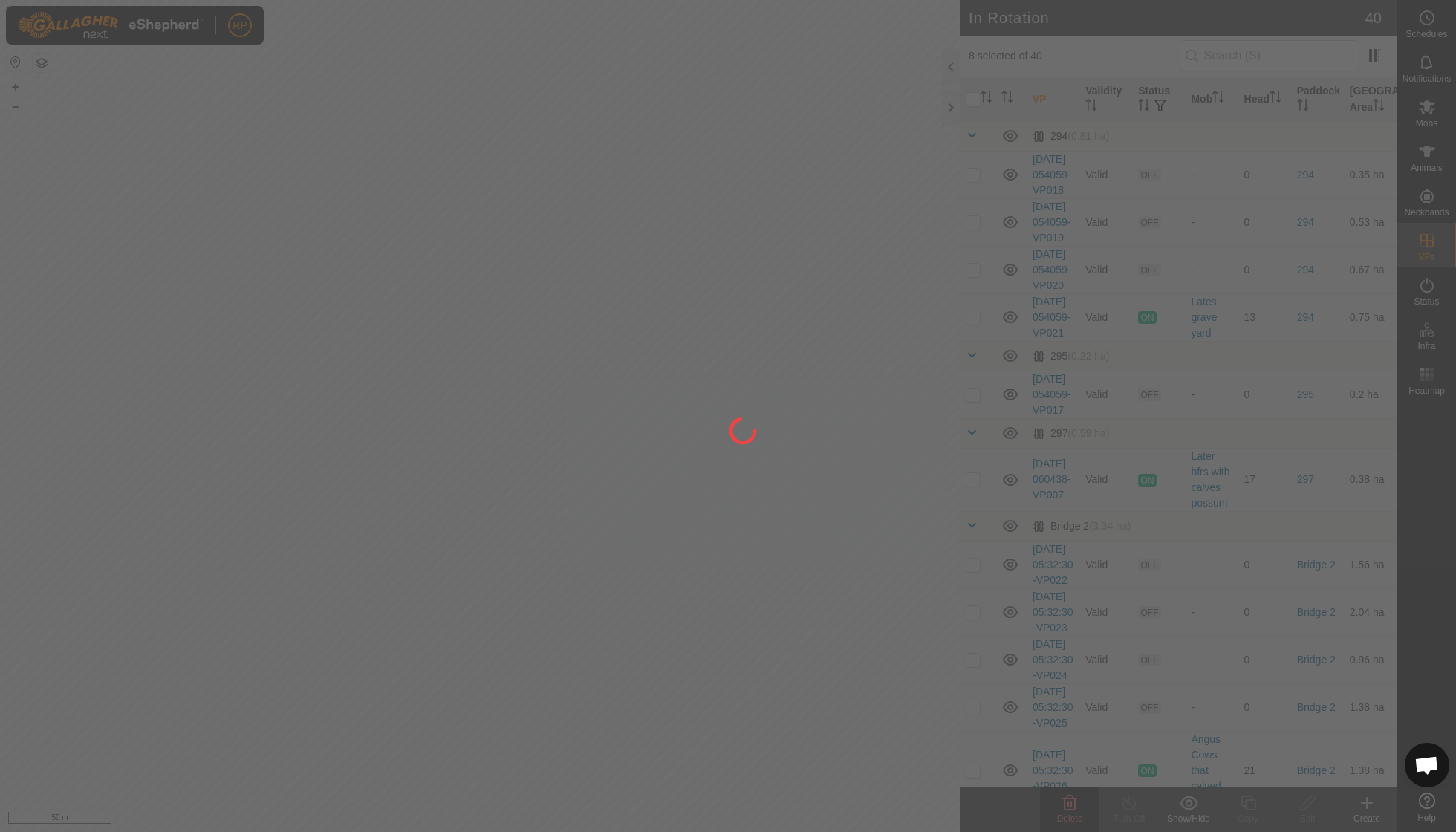
checkbox input "false"
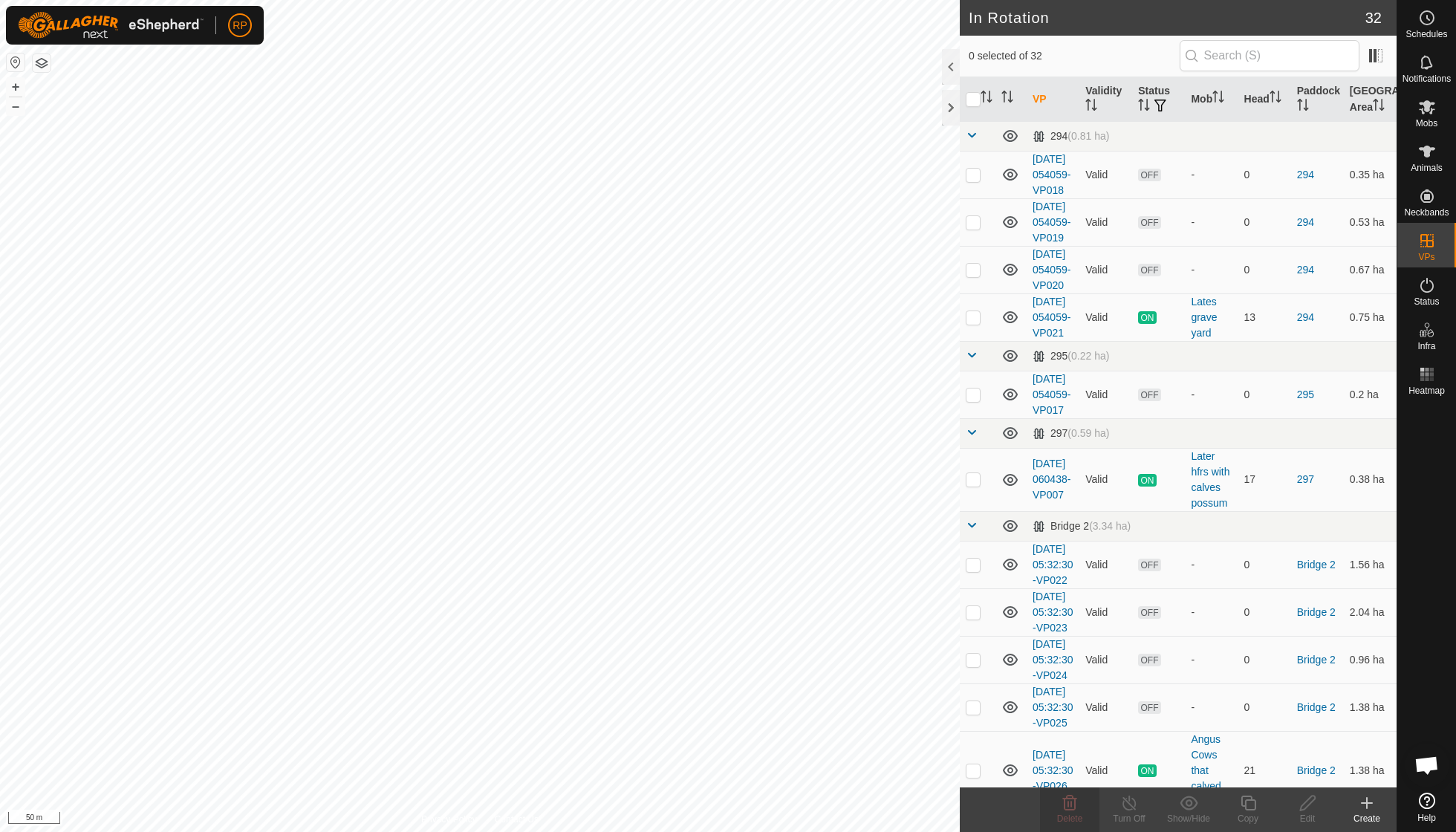
checkbox input "true"
checkbox input "false"
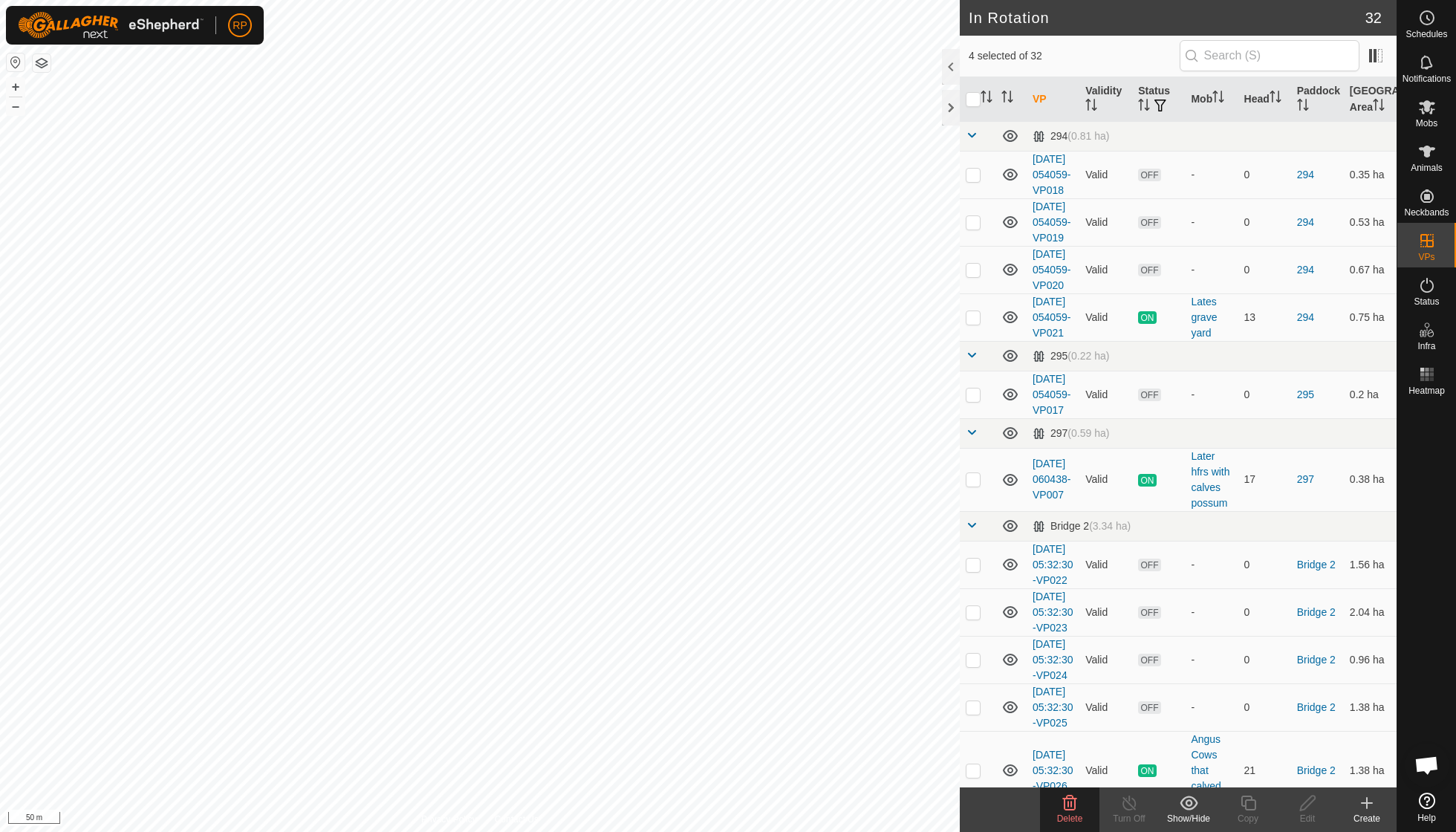
checkbox input "false"
checkbox input "true"
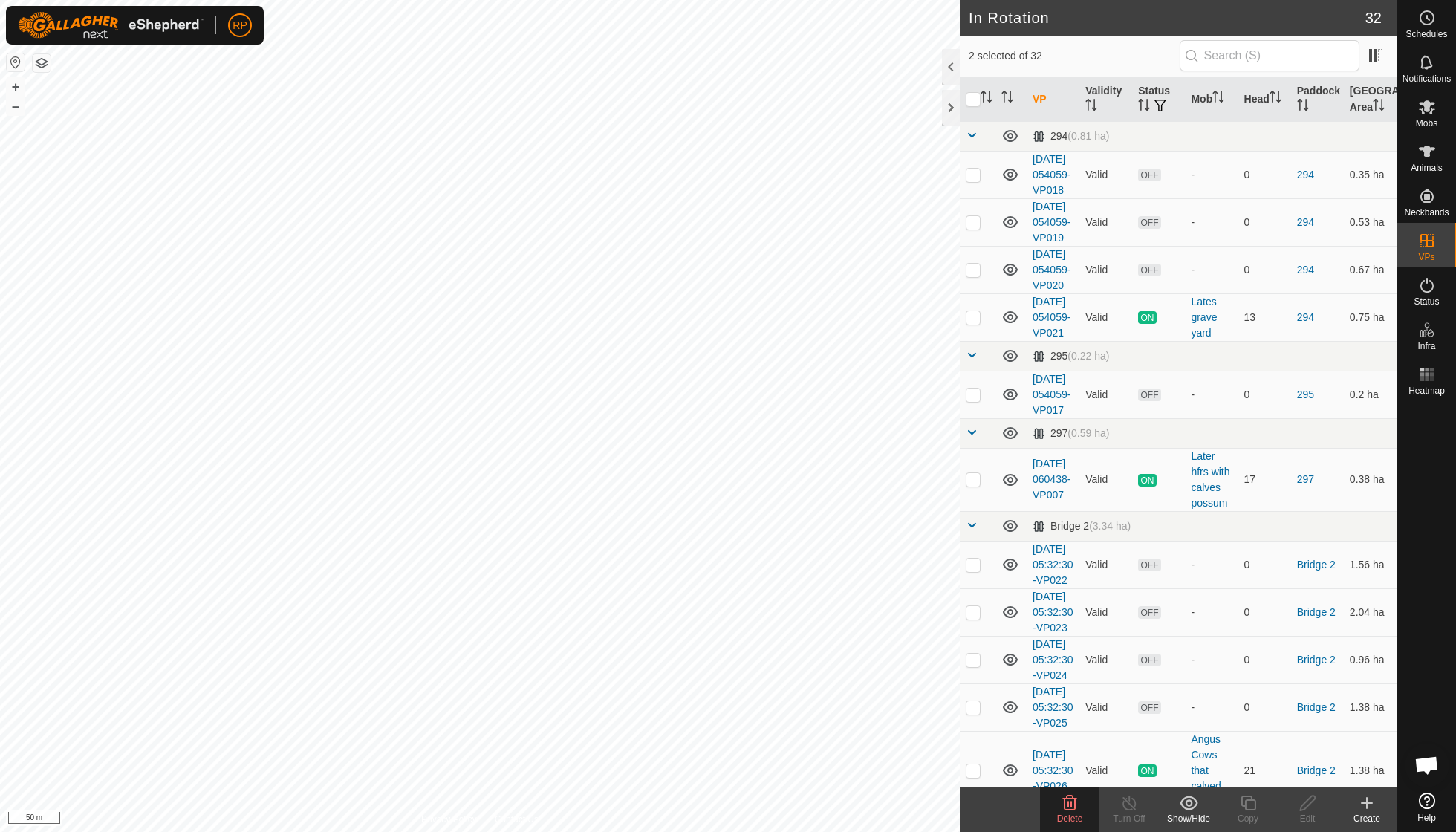
checkbox input "true"
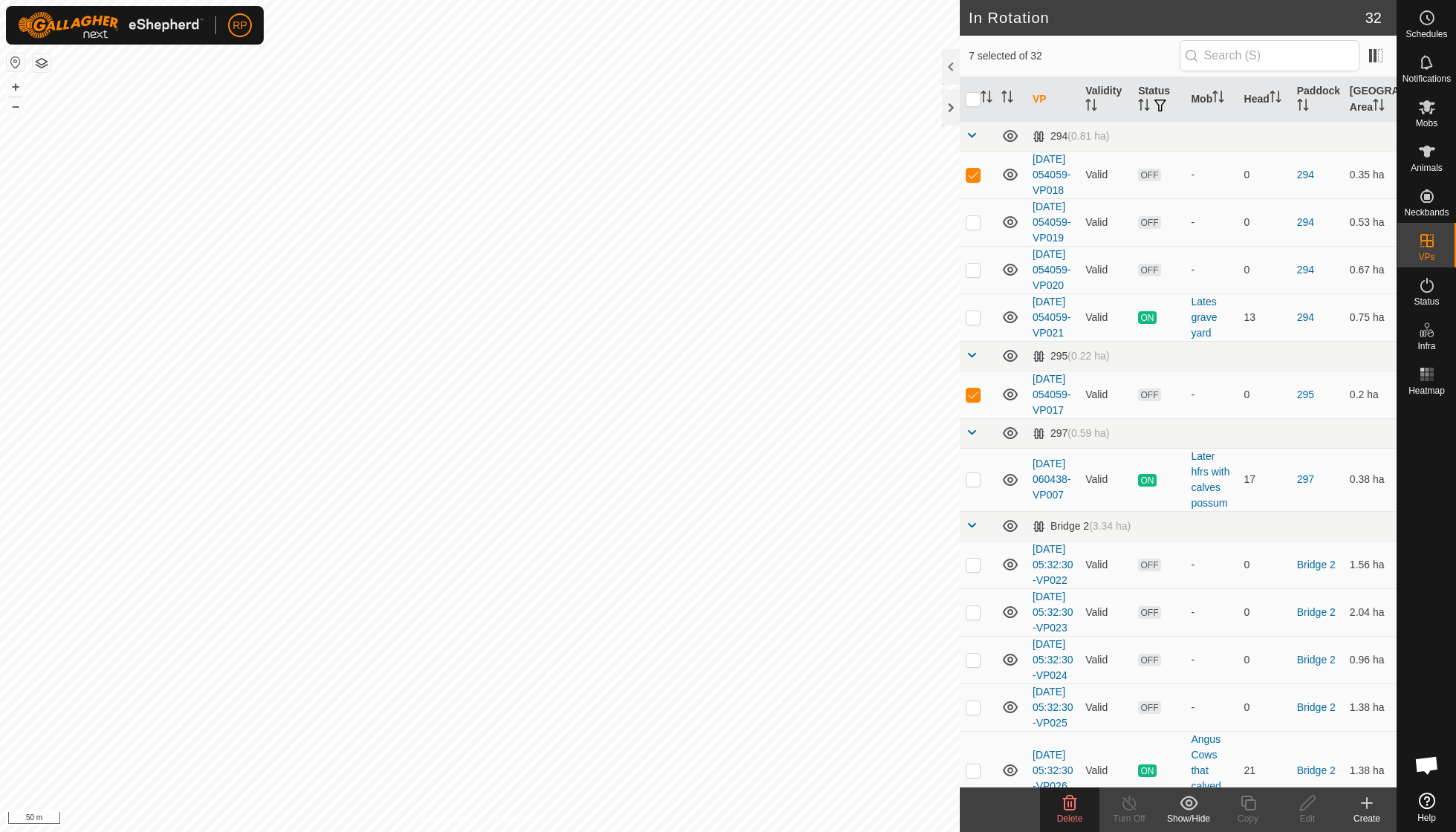
checkbox input "true"
click at [1074, 807] on icon at bounding box center [1070, 803] width 14 height 15
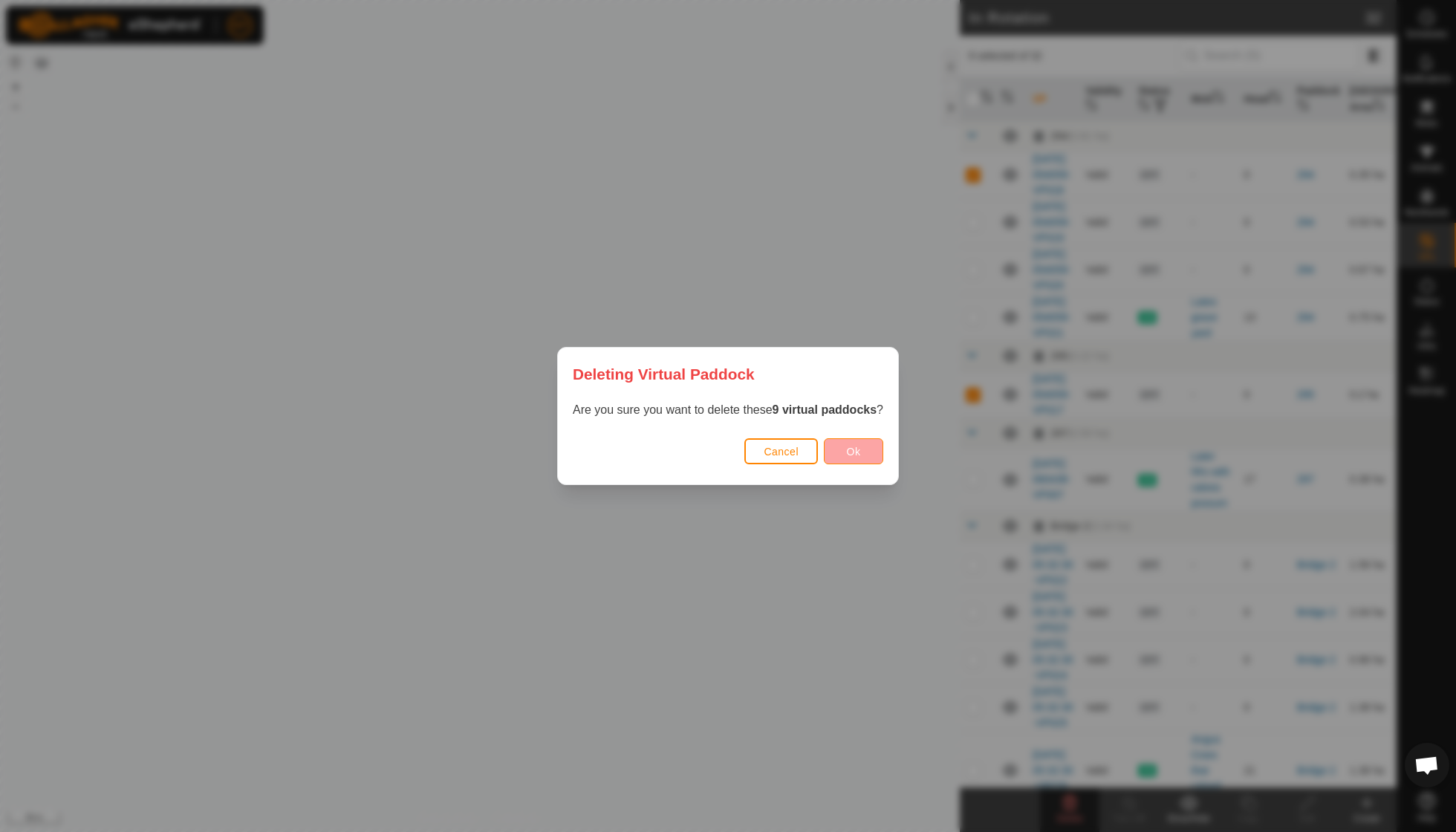
click at [872, 459] on button "Ok" at bounding box center [853, 451] width 59 height 26
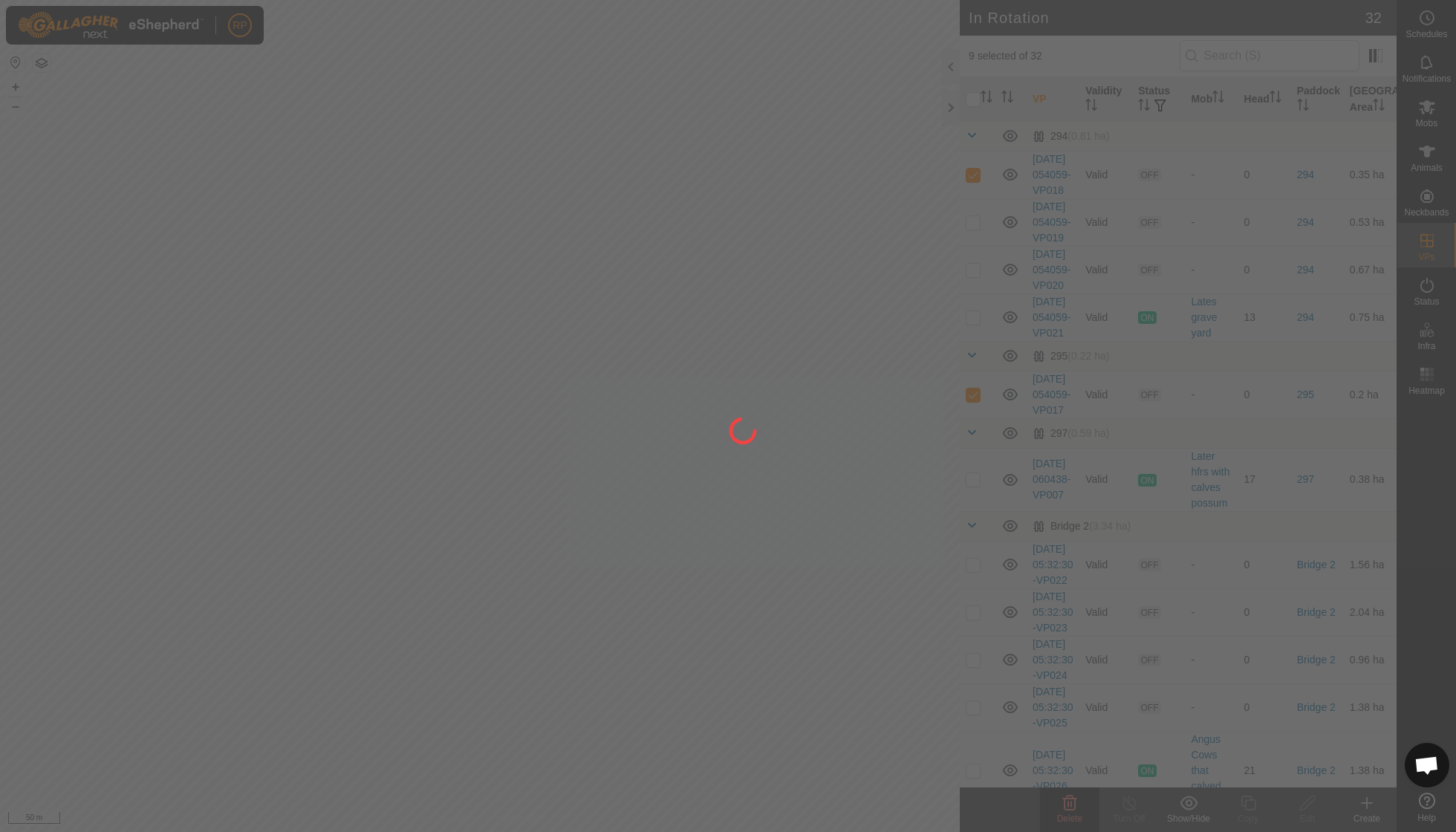
checkbox input "false"
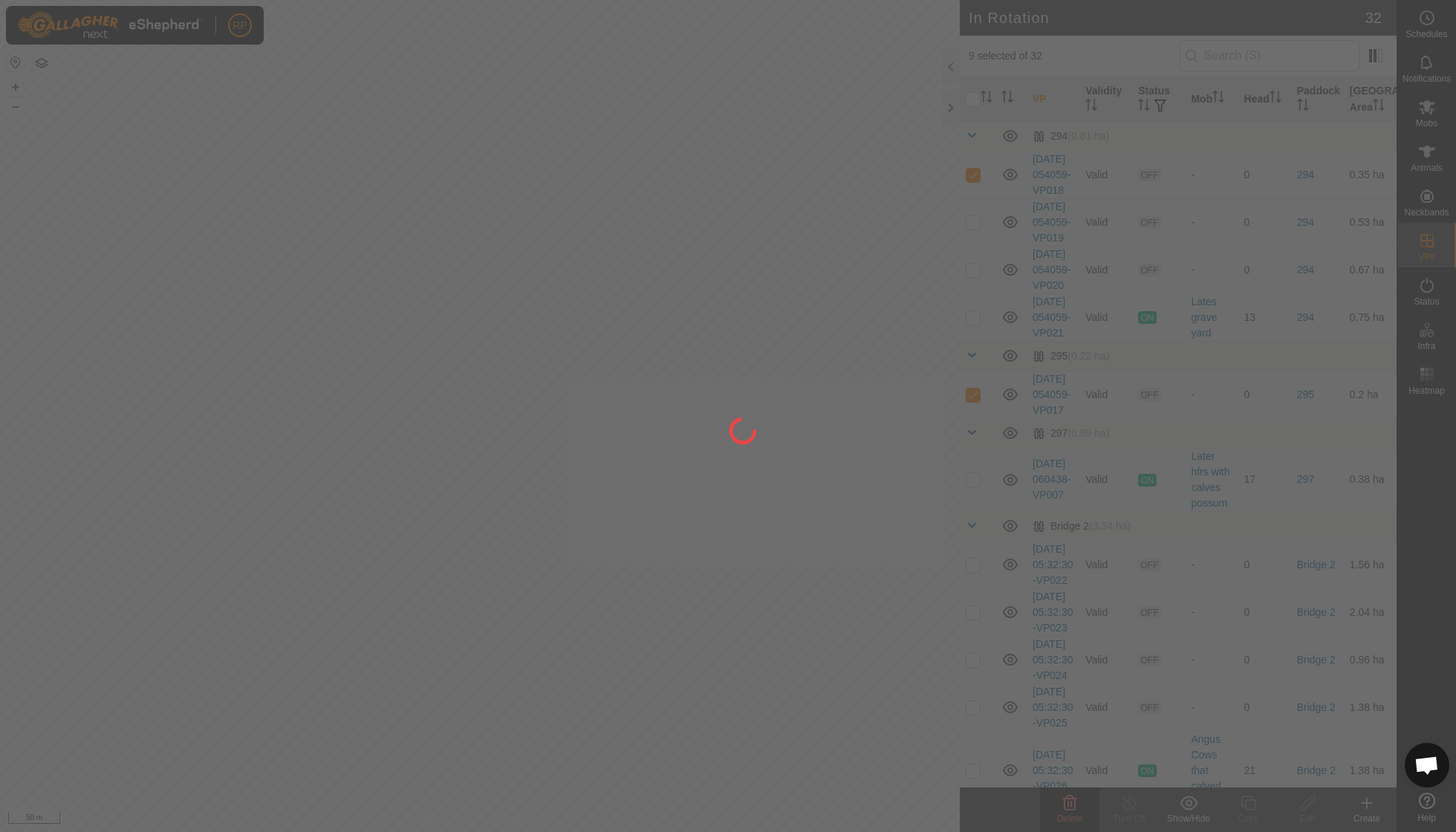
checkbox input "false"
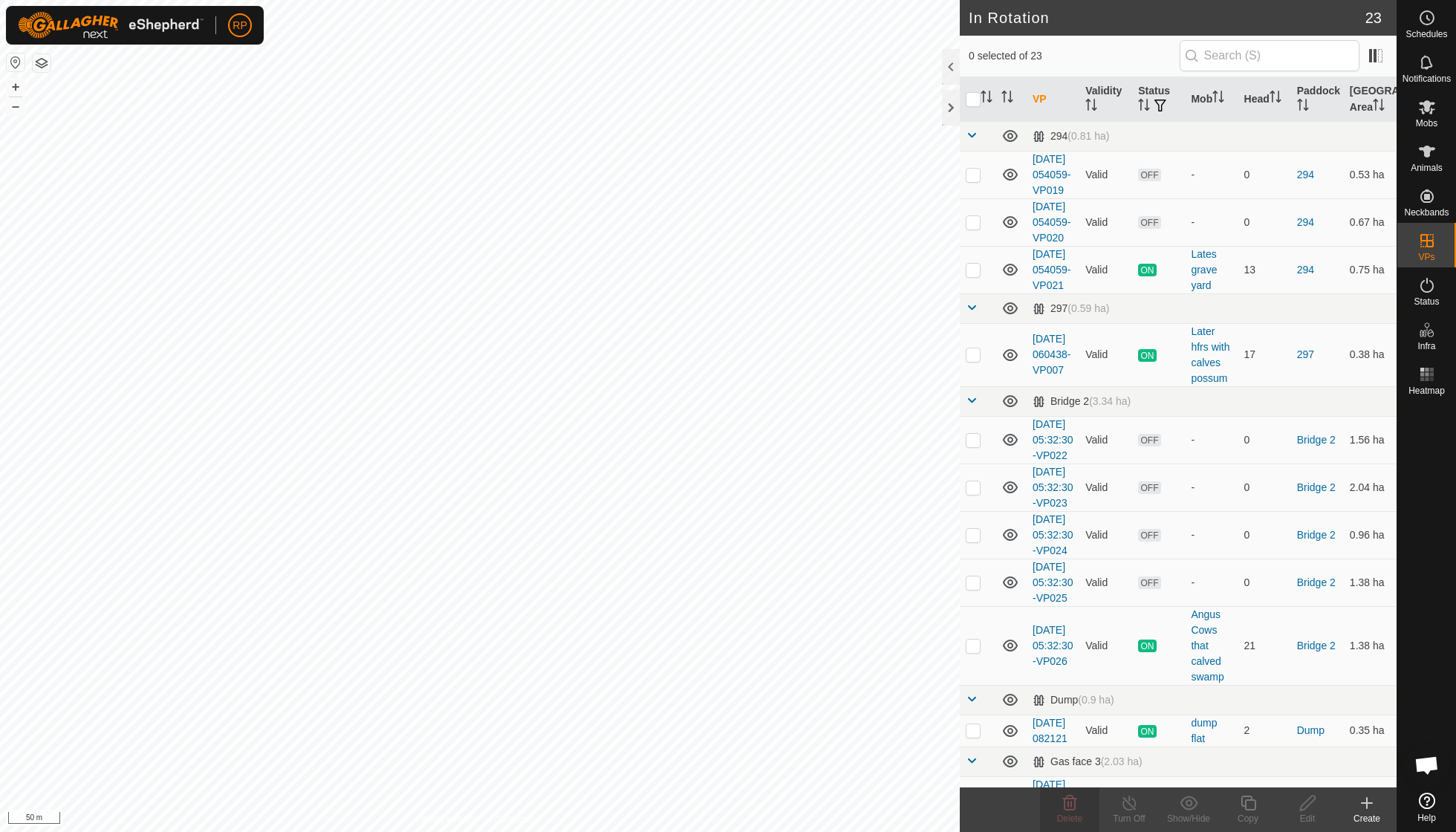
checkbox input "true"
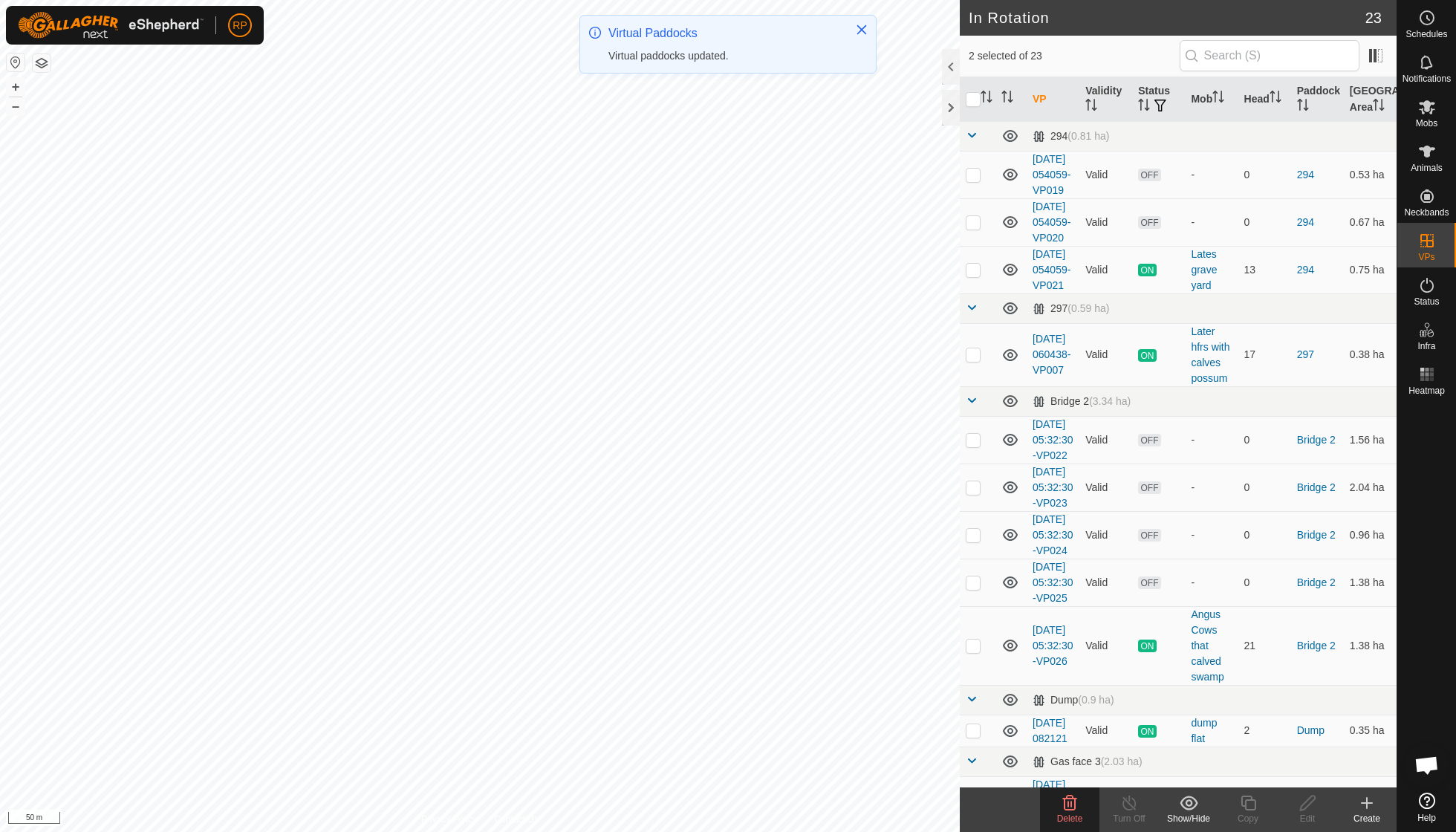
checkbox input "true"
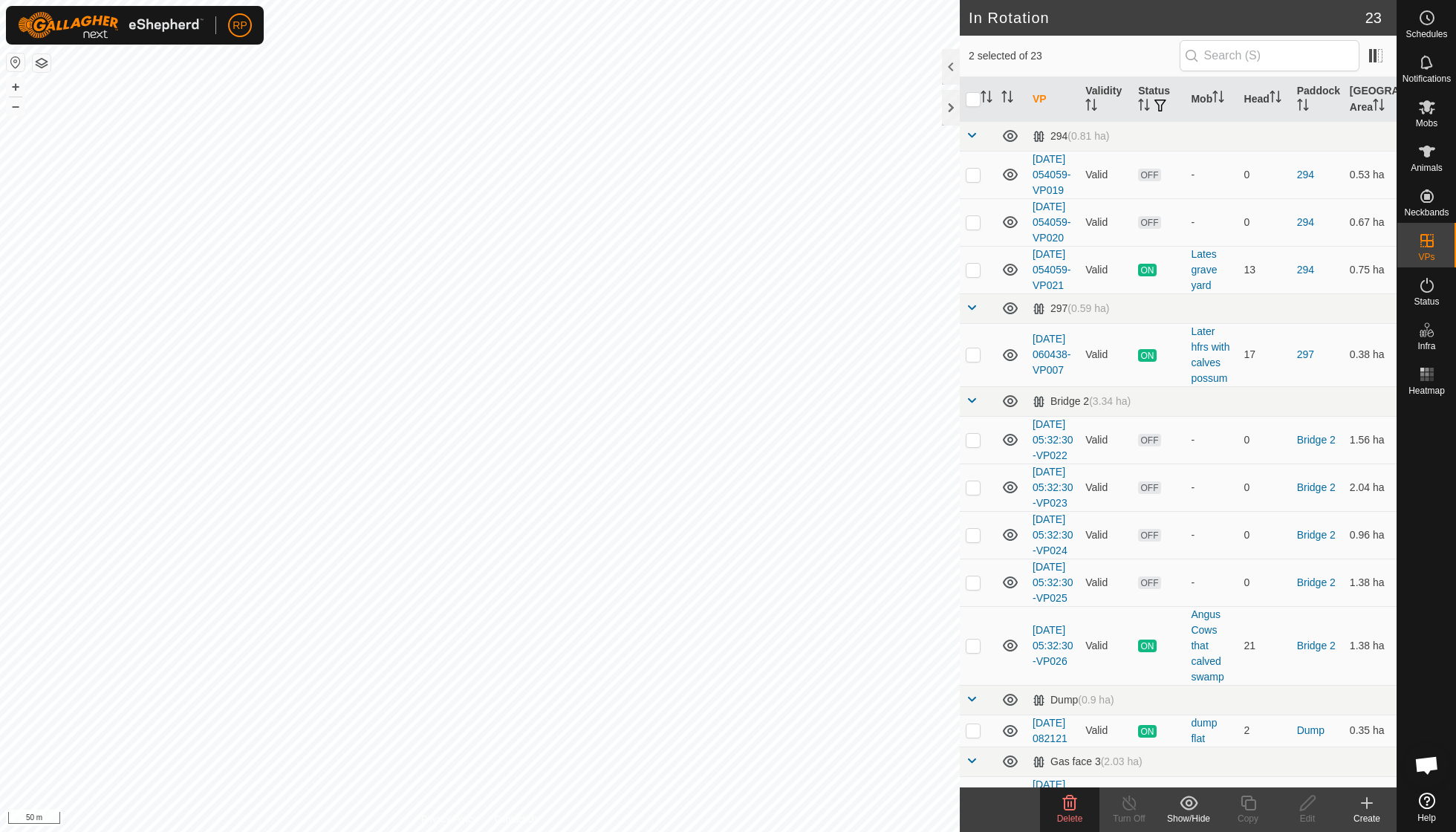
checkbox input "true"
click at [1070, 809] on icon at bounding box center [1070, 803] width 14 height 15
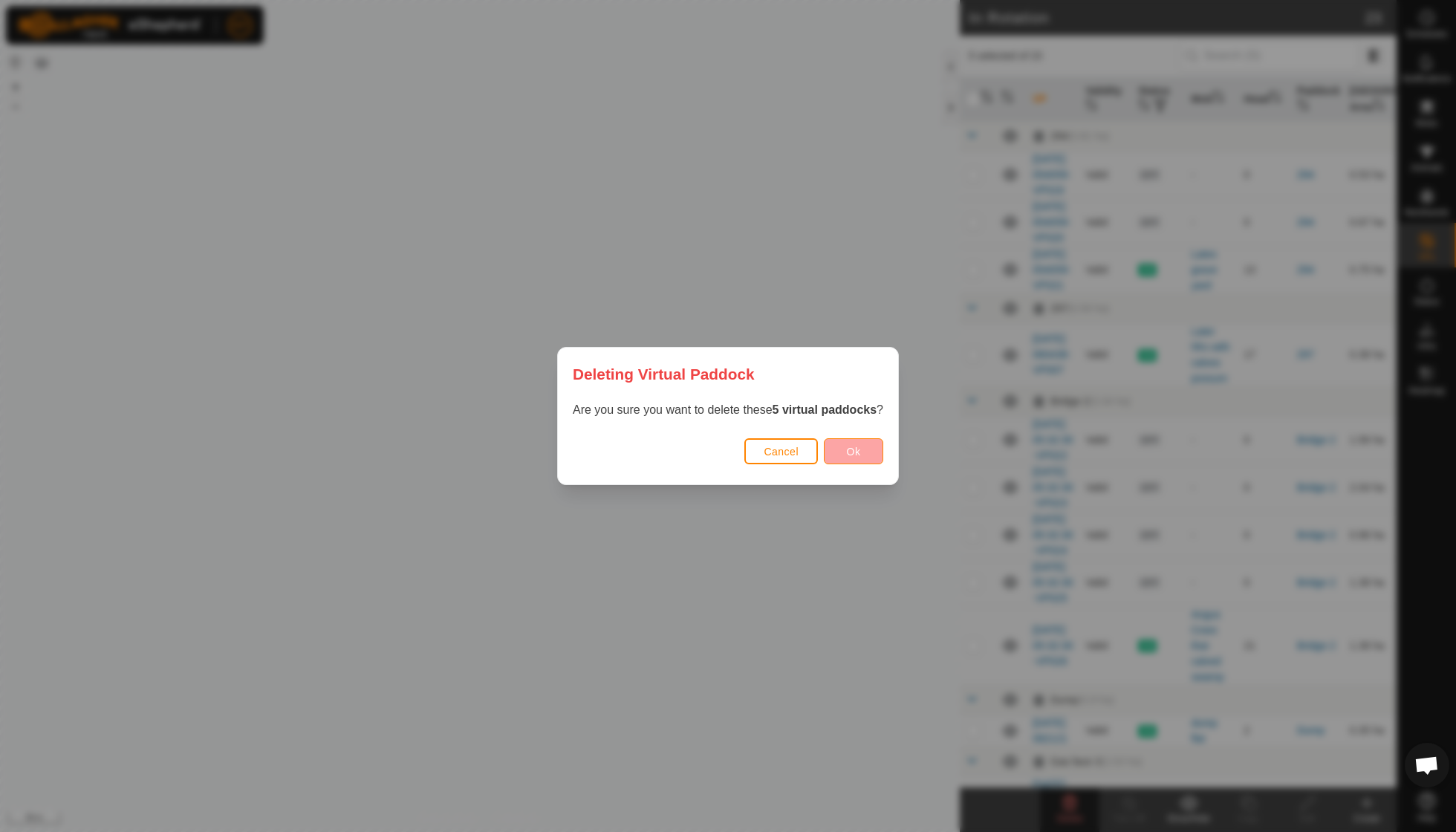
click at [865, 447] on button "Ok" at bounding box center [853, 451] width 59 height 26
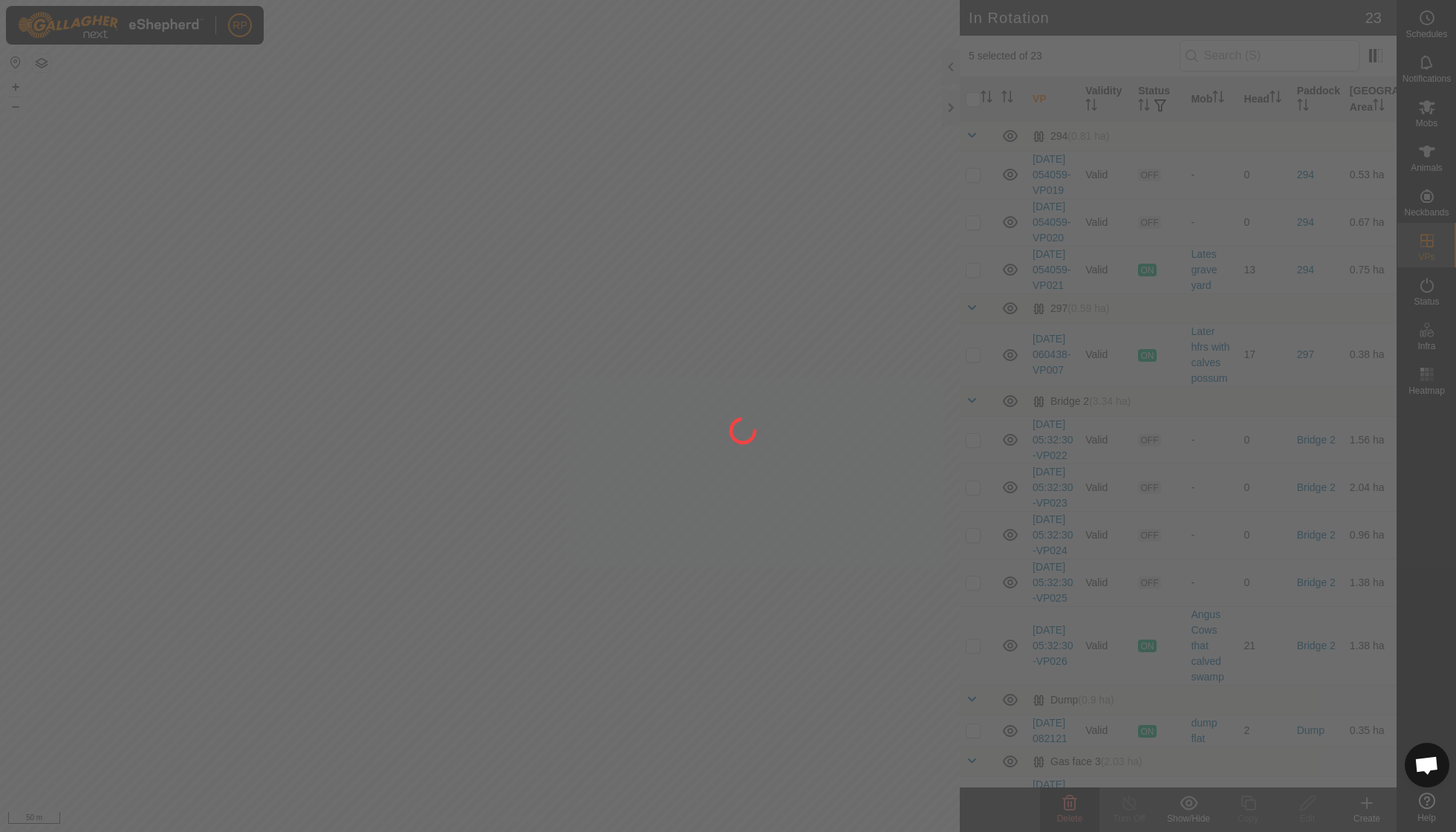
checkbox input "false"
